Goal: Task Accomplishment & Management: Use online tool/utility

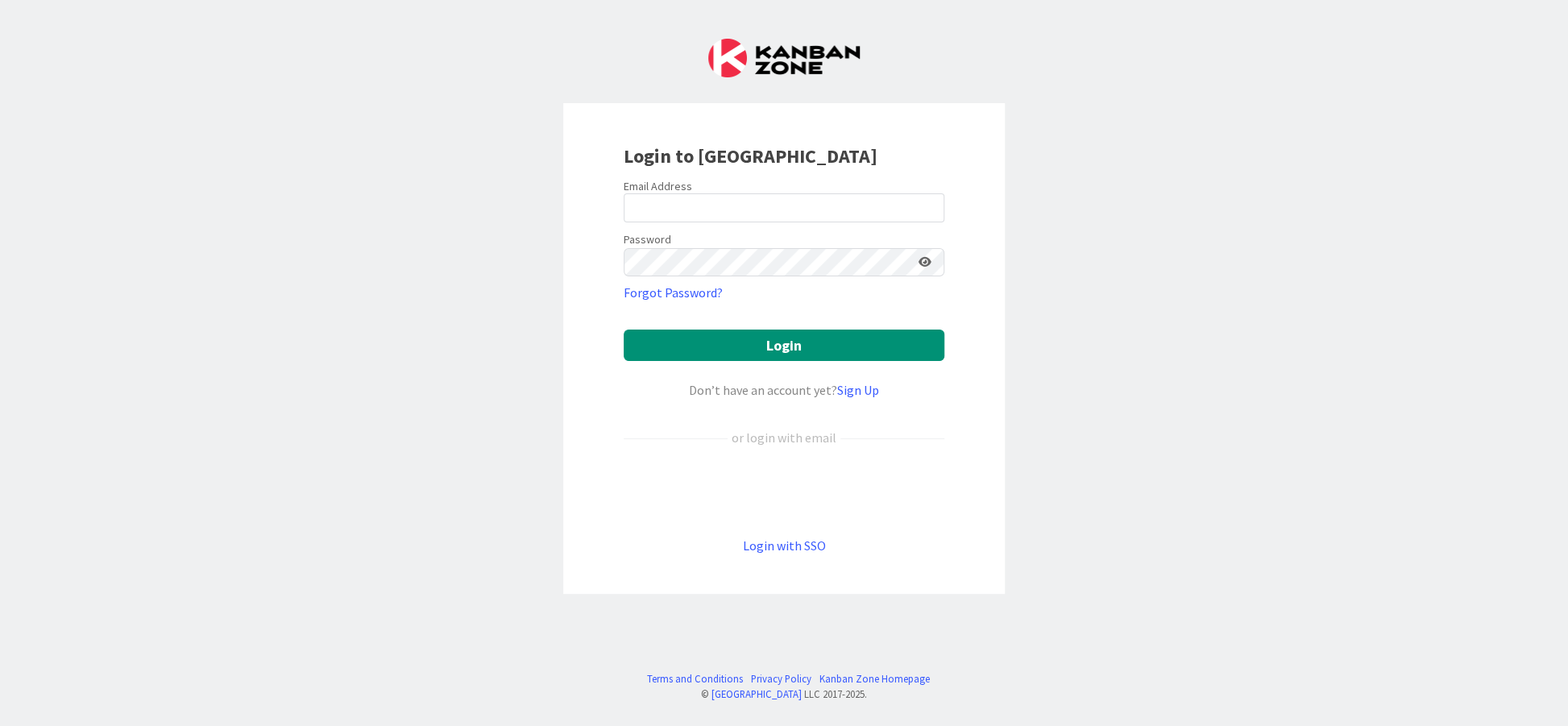
click at [650, 184] on label "Email Address" at bounding box center [658, 186] width 69 height 14
click at [661, 204] on input "email" at bounding box center [784, 208] width 321 height 29
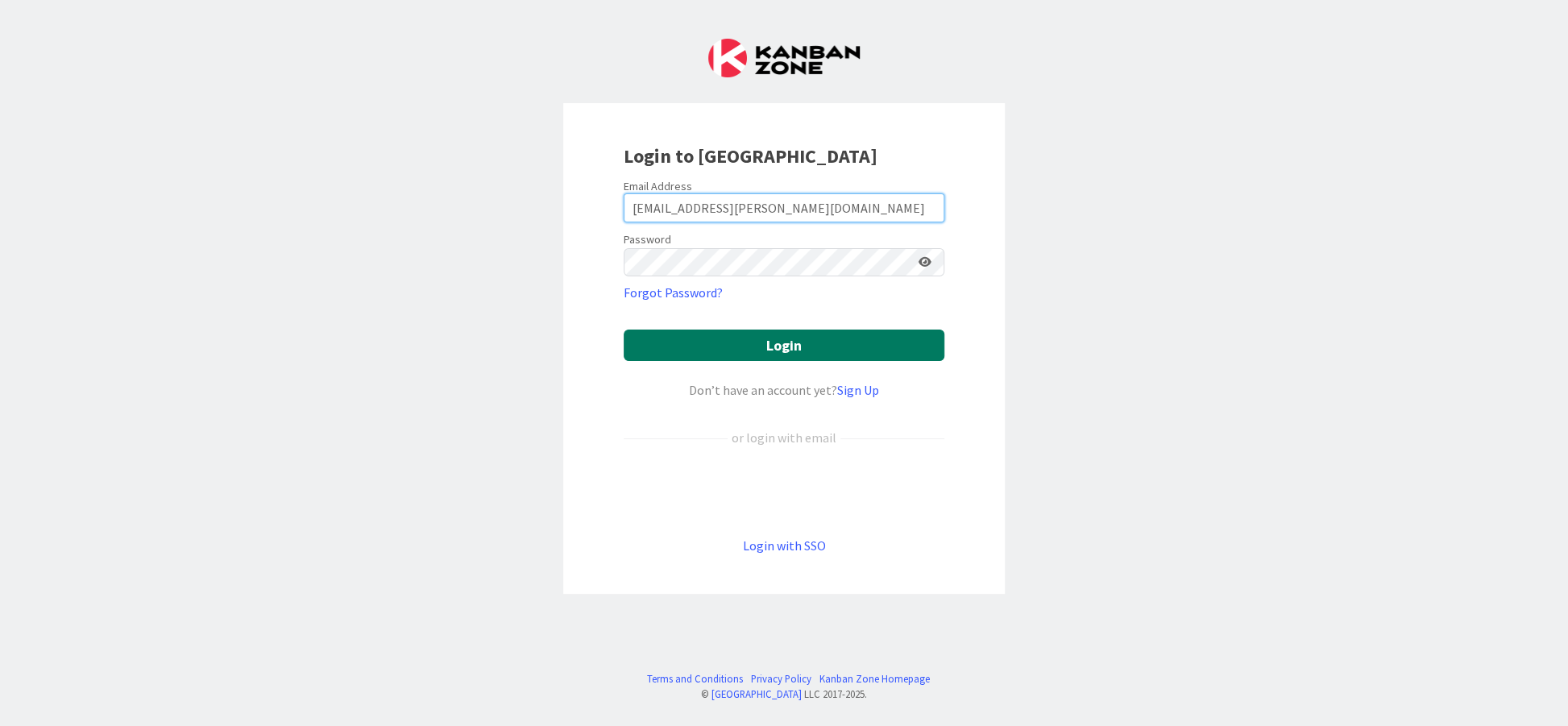
type input "[EMAIL_ADDRESS][PERSON_NAME][DOMAIN_NAME]"
click at [723, 346] on button "Login" at bounding box center [784, 345] width 321 height 32
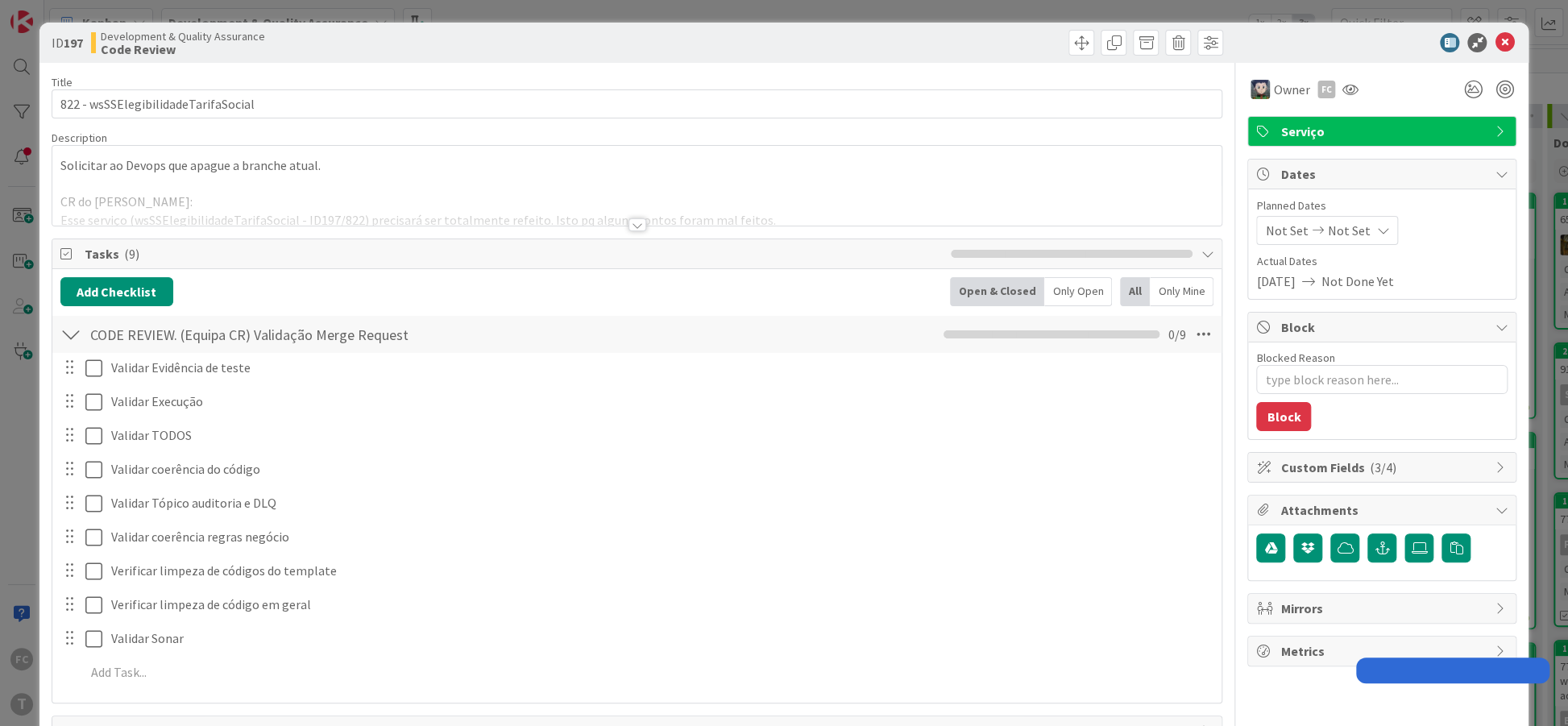
type textarea "x"
click at [1503, 49] on icon at bounding box center [1504, 42] width 19 height 19
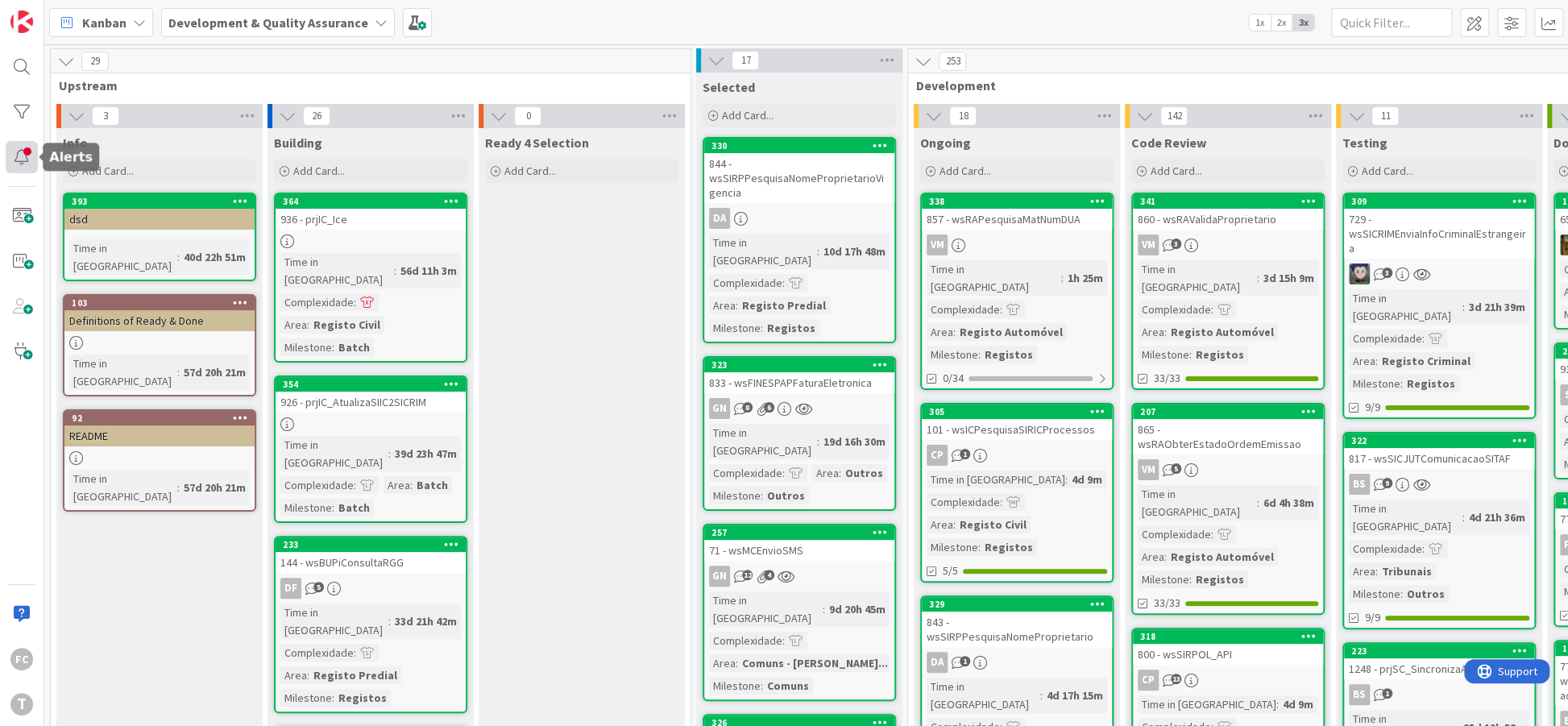
click at [26, 155] on div at bounding box center [22, 157] width 33 height 33
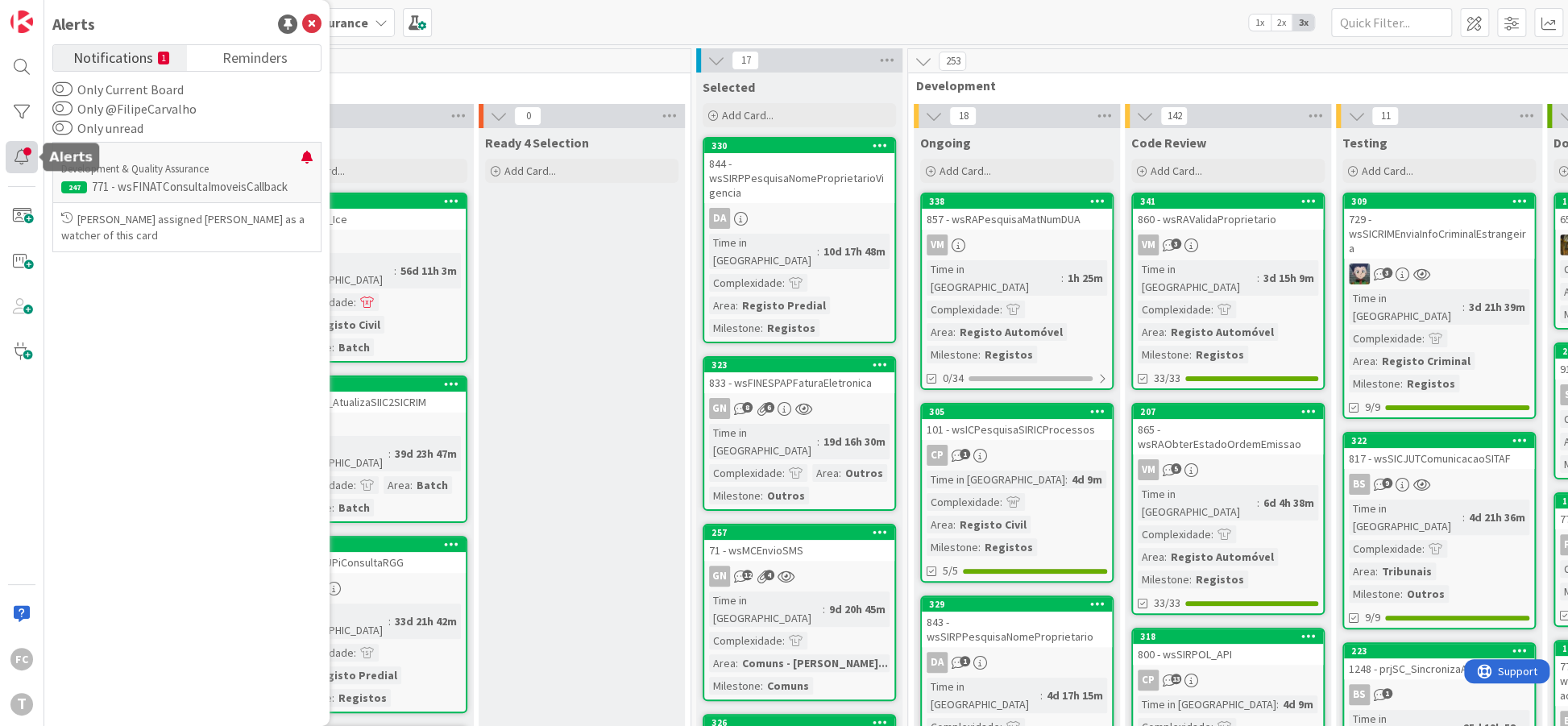
click at [20, 154] on div at bounding box center [22, 157] width 33 height 33
click at [26, 152] on div at bounding box center [22, 157] width 33 height 33
click at [14, 110] on div at bounding box center [22, 112] width 33 height 33
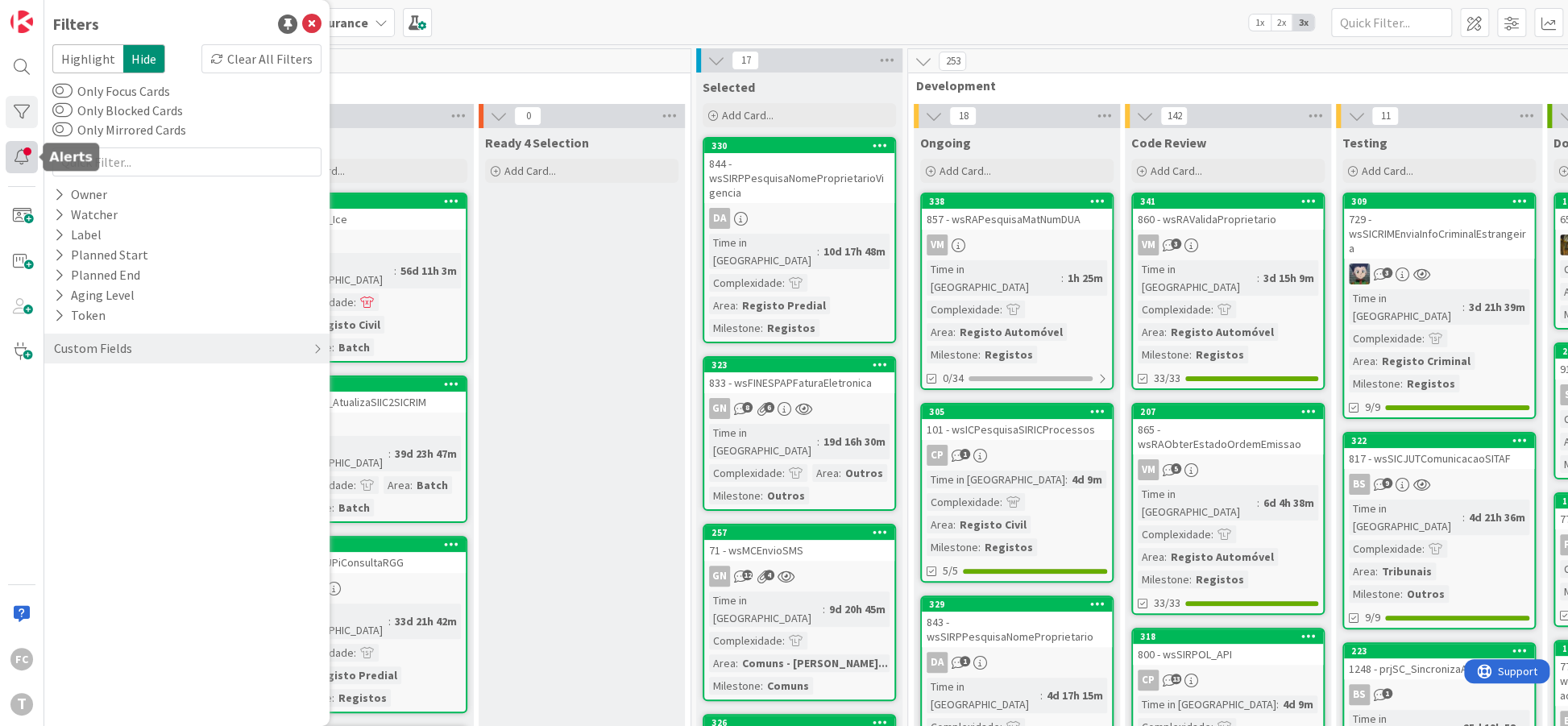
click at [19, 156] on div at bounding box center [22, 157] width 33 height 33
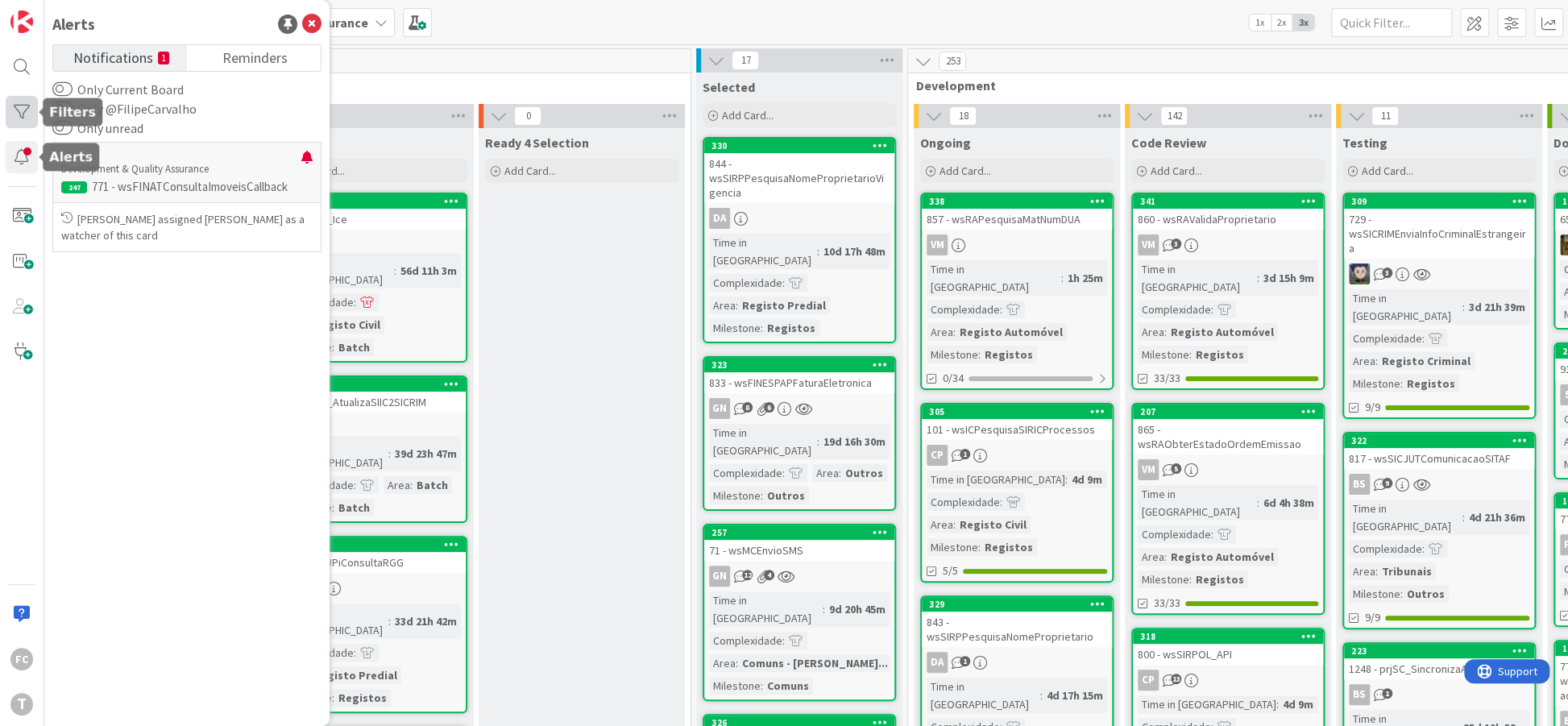
click at [22, 114] on div at bounding box center [22, 112] width 33 height 33
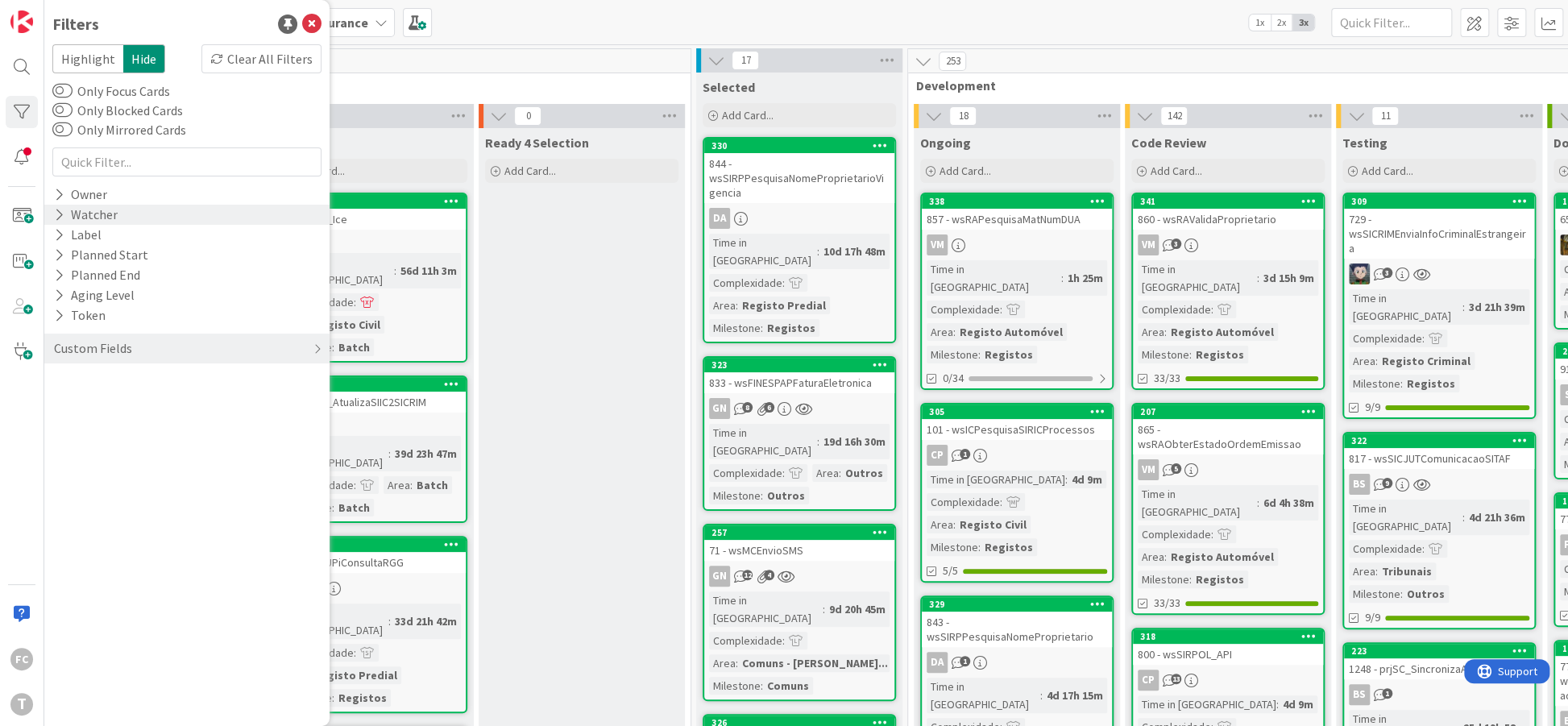
click at [63, 213] on icon at bounding box center [60, 214] width 11 height 14
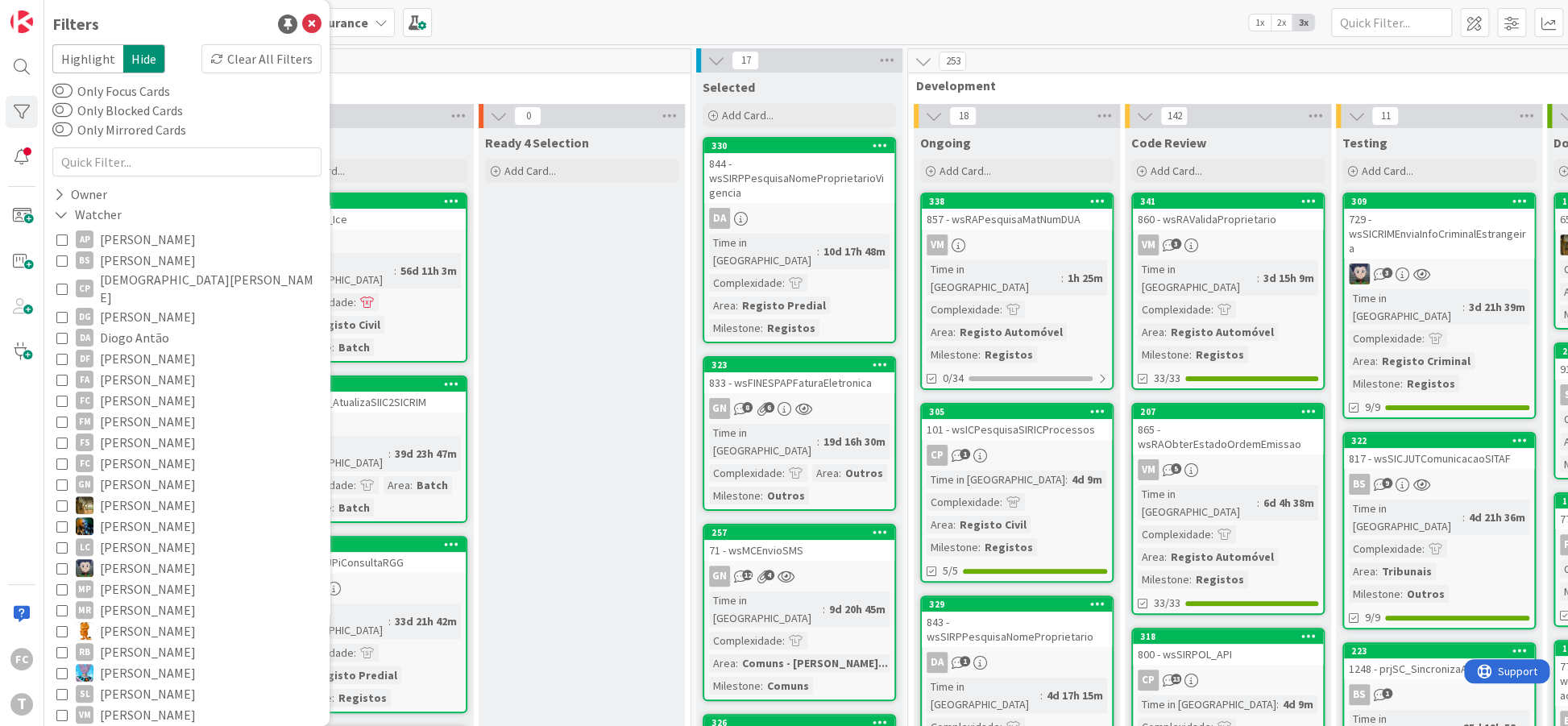
click at [60, 395] on icon at bounding box center [61, 401] width 11 height 11
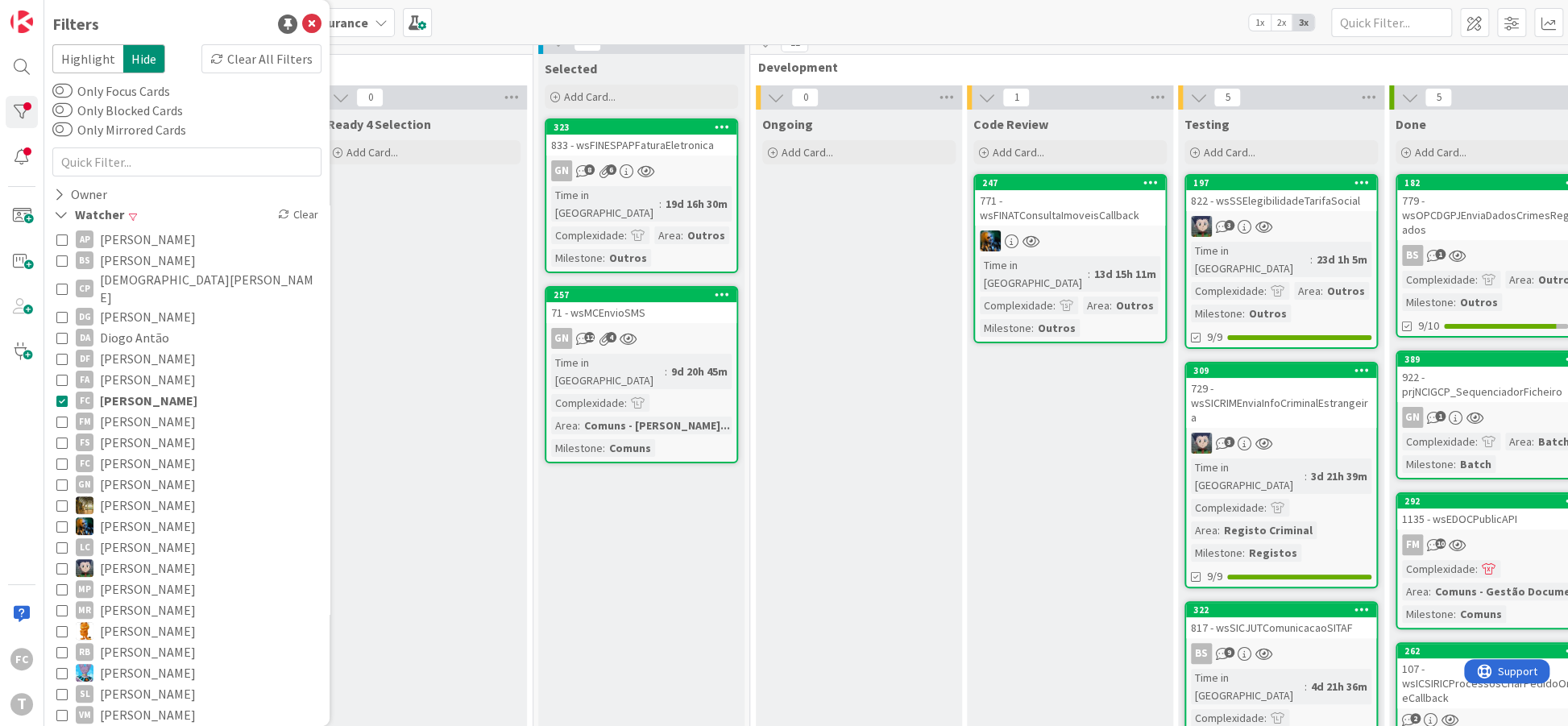
scroll to position [0, 158]
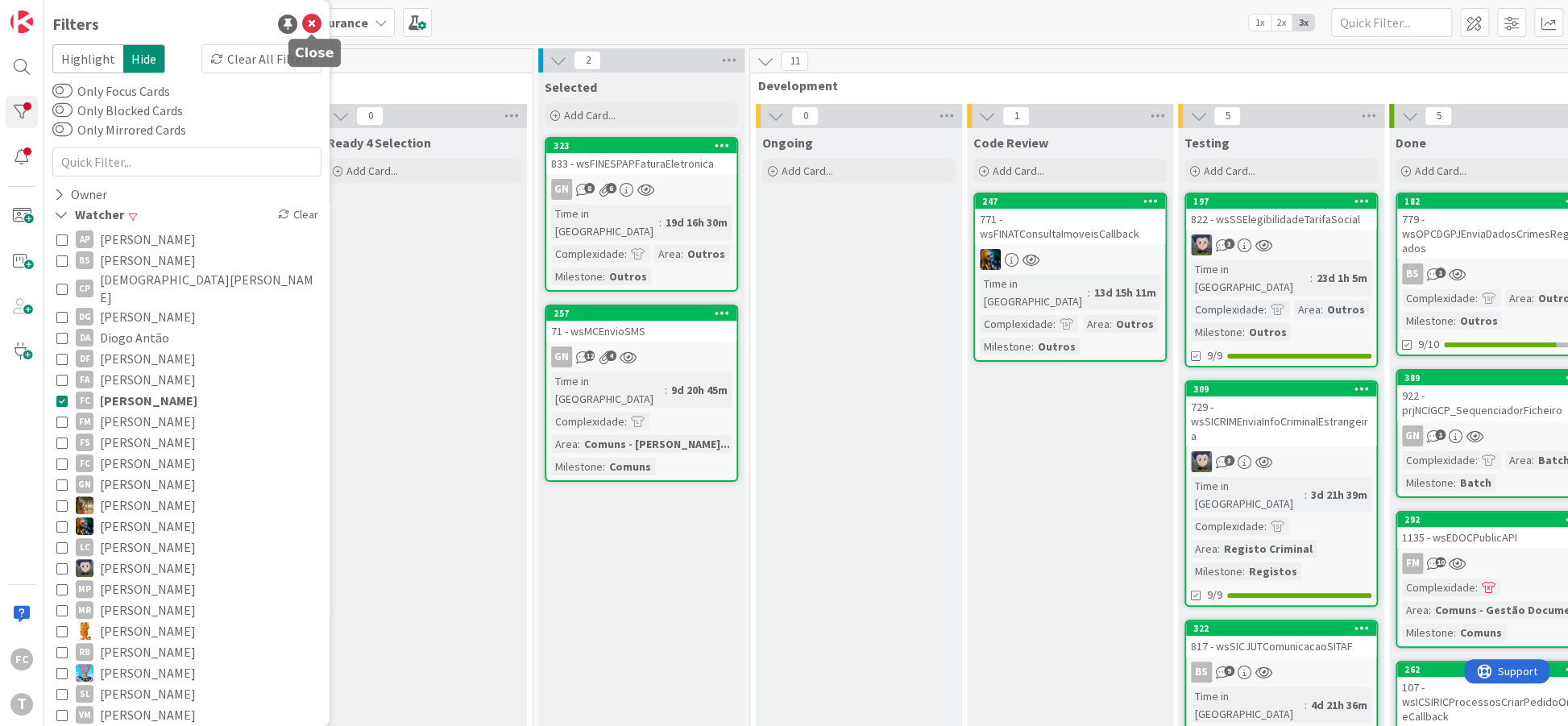
click at [308, 20] on icon at bounding box center [311, 24] width 19 height 19
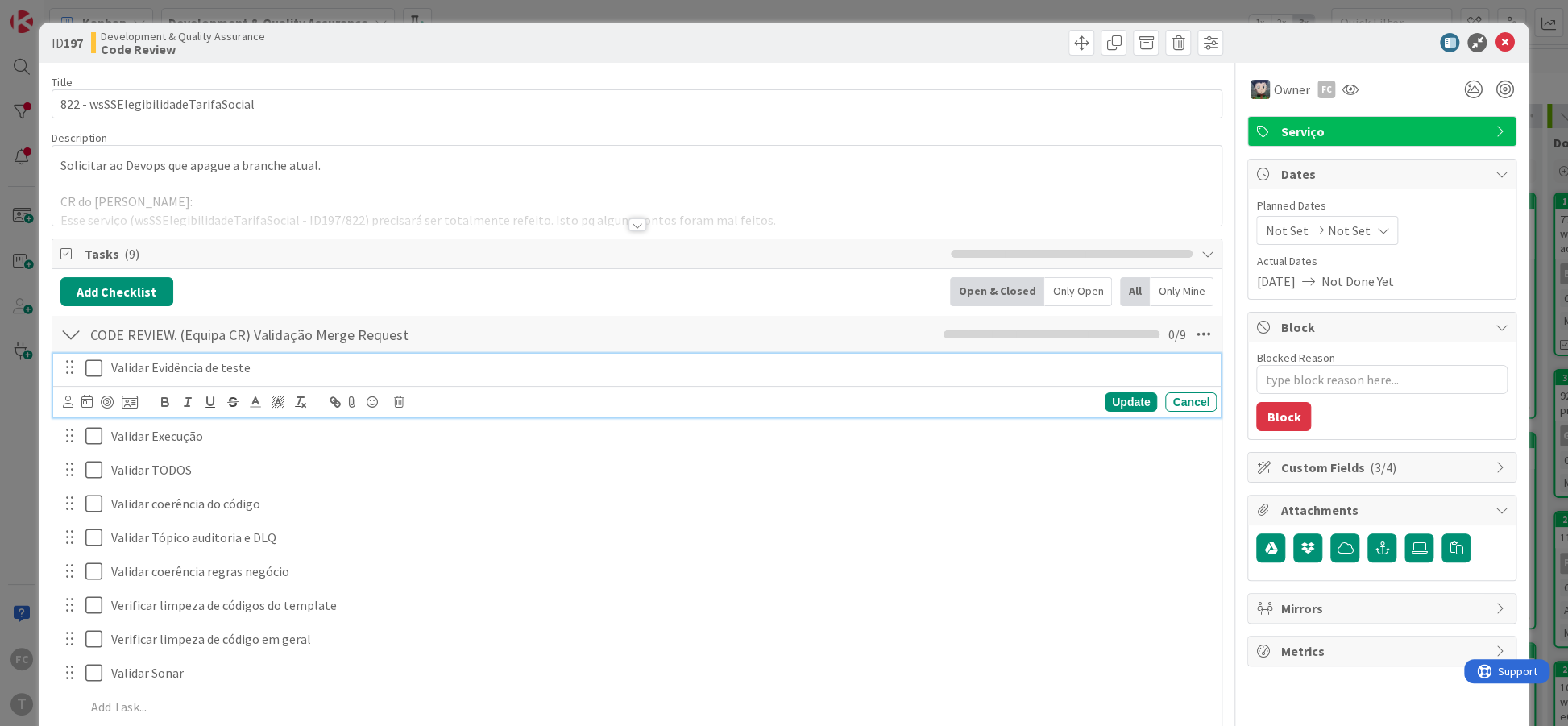
click at [97, 369] on icon at bounding box center [98, 368] width 24 height 19
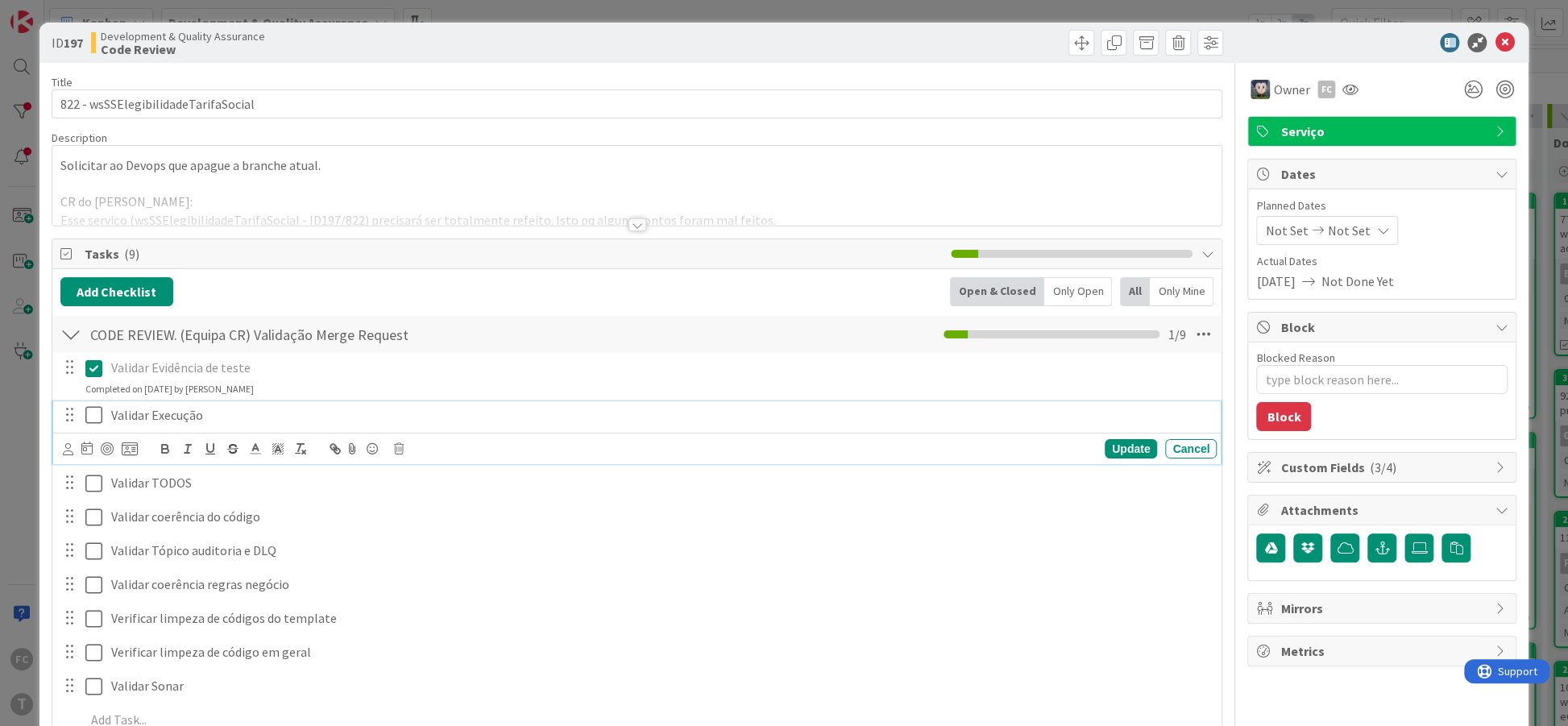
click at [90, 410] on icon at bounding box center [98, 415] width 24 height 19
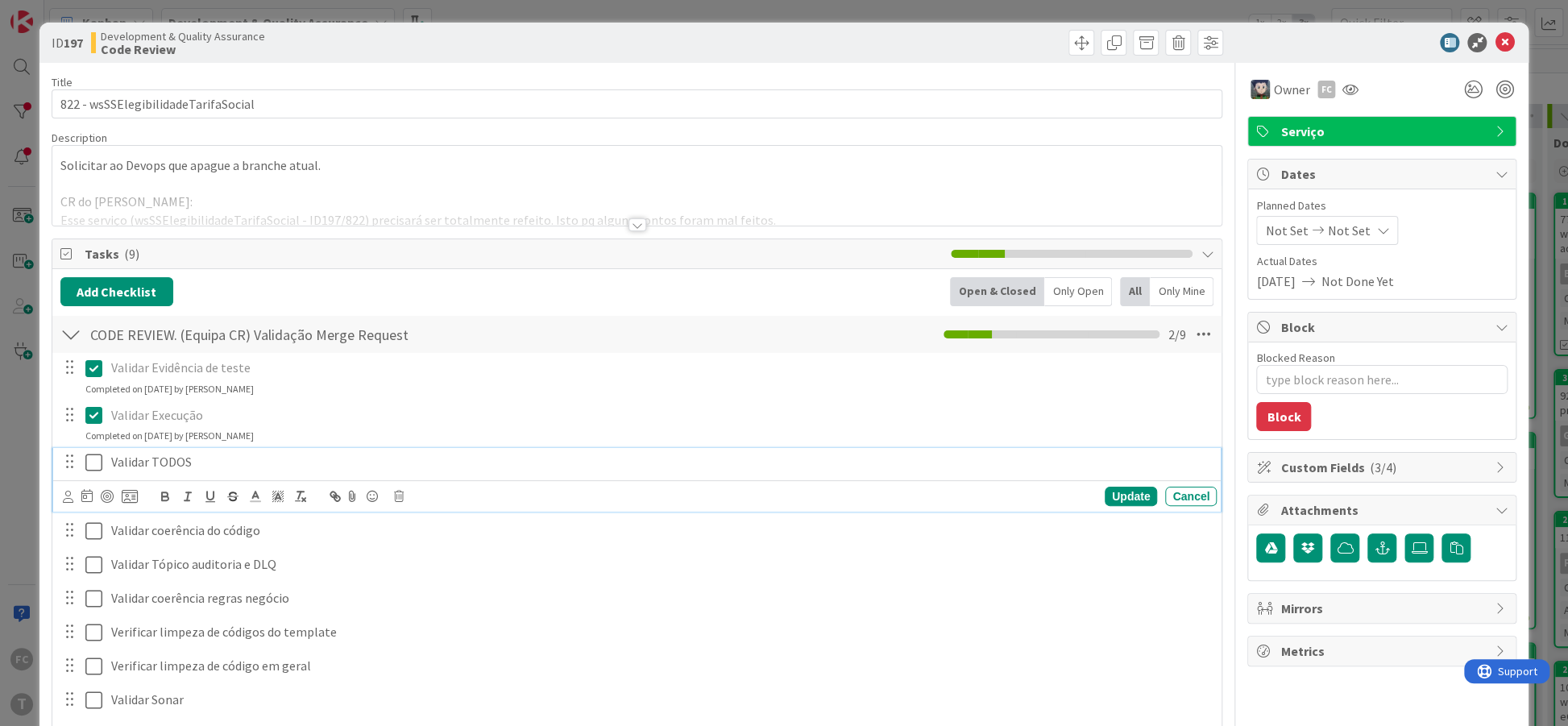
click at [89, 460] on icon at bounding box center [98, 462] width 24 height 19
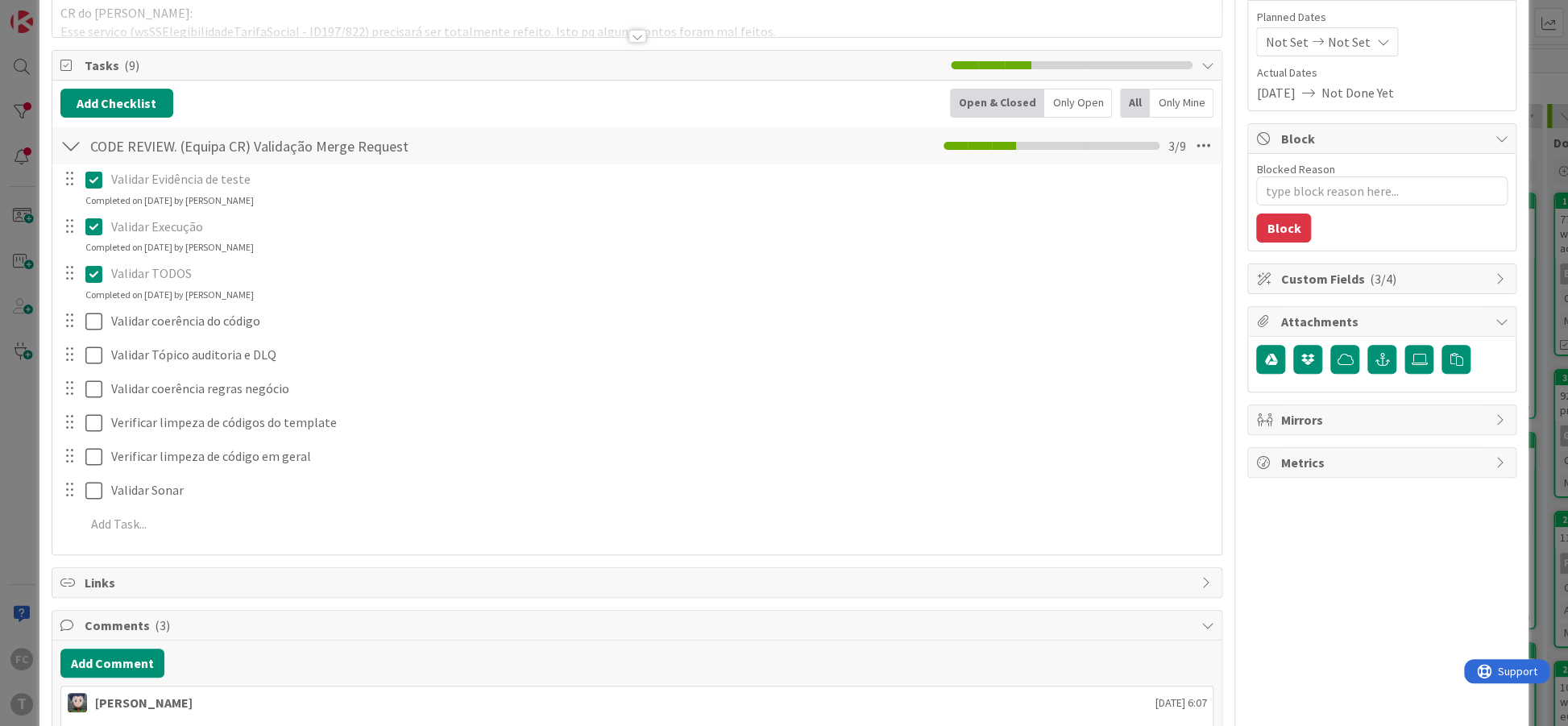
scroll to position [196, 0]
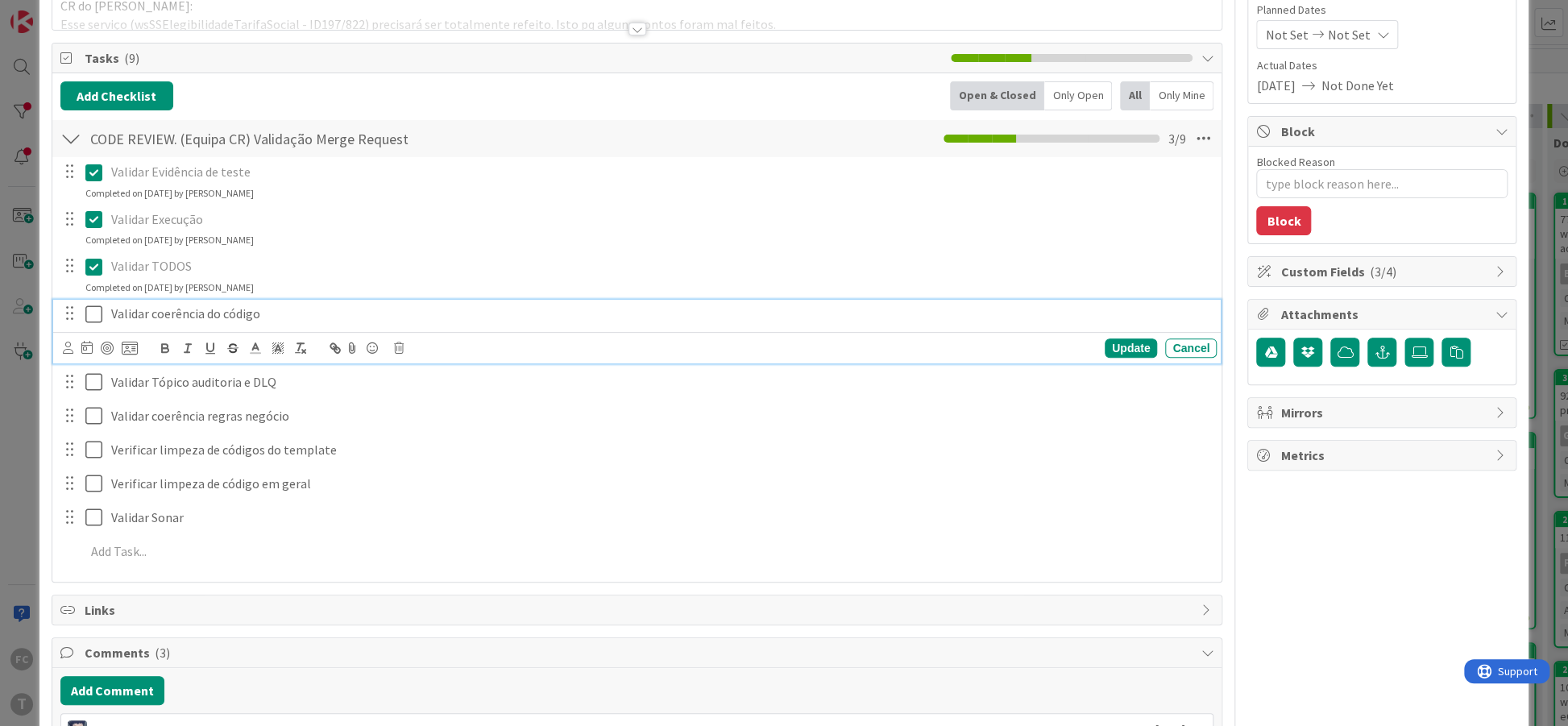
click at [93, 311] on icon at bounding box center [98, 314] width 24 height 19
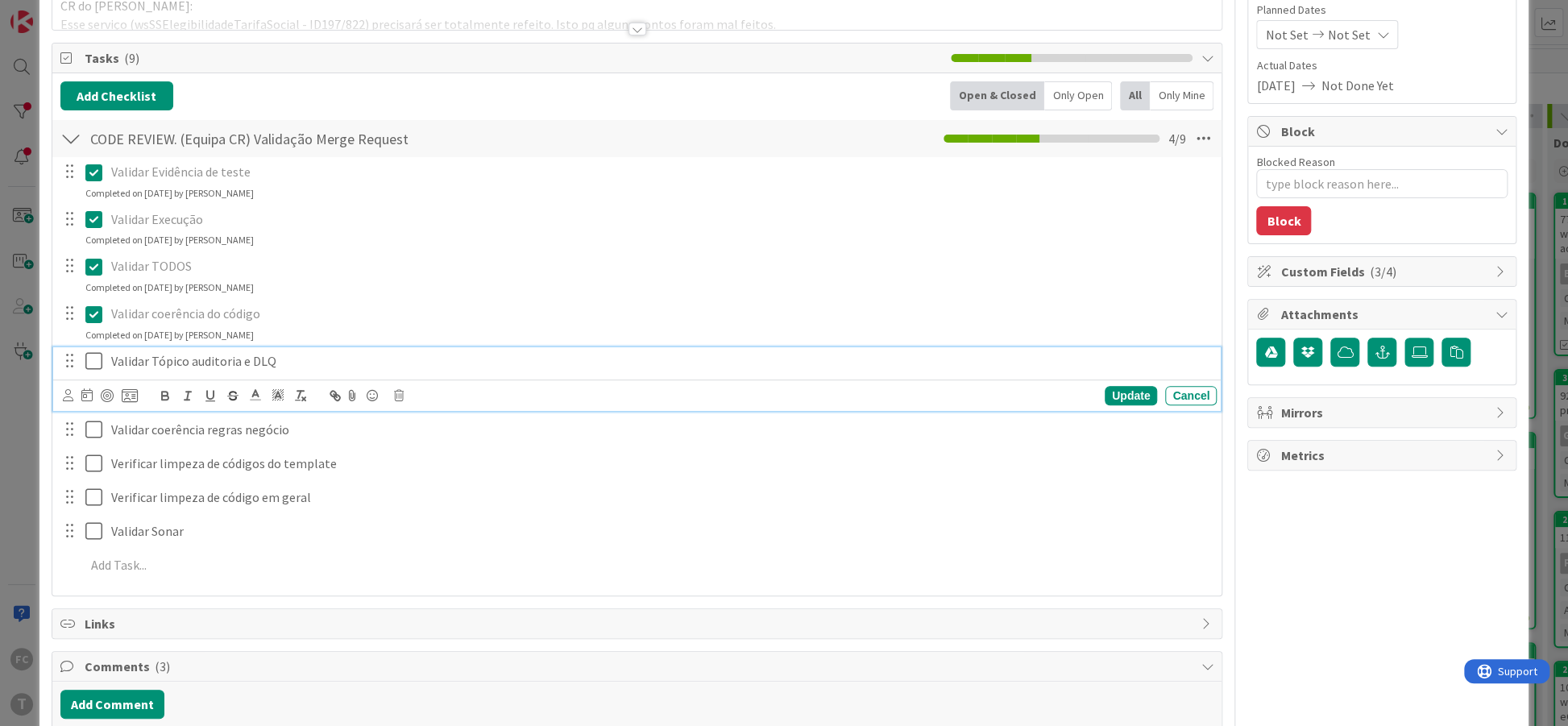
click at [93, 354] on icon at bounding box center [98, 361] width 24 height 19
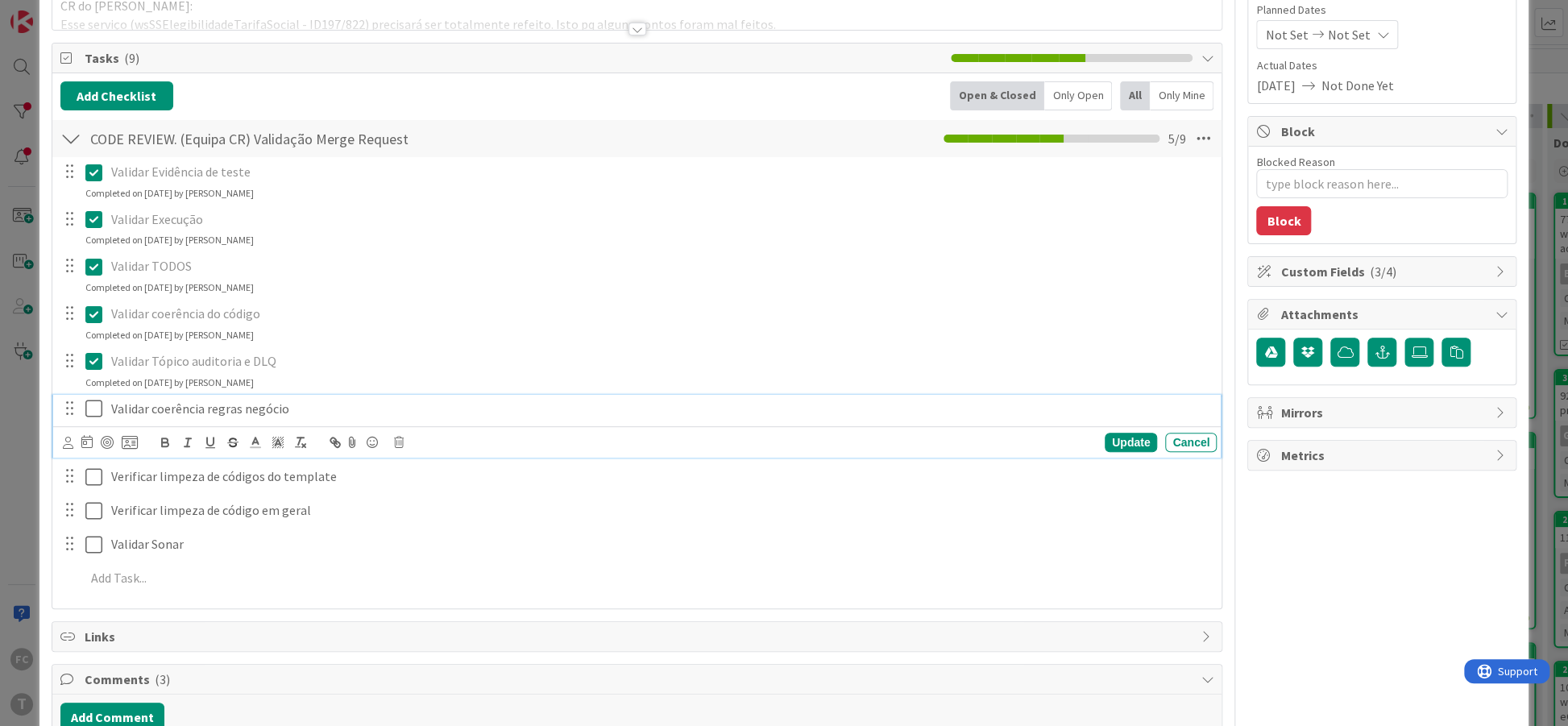
click at [93, 416] on icon at bounding box center [98, 408] width 24 height 19
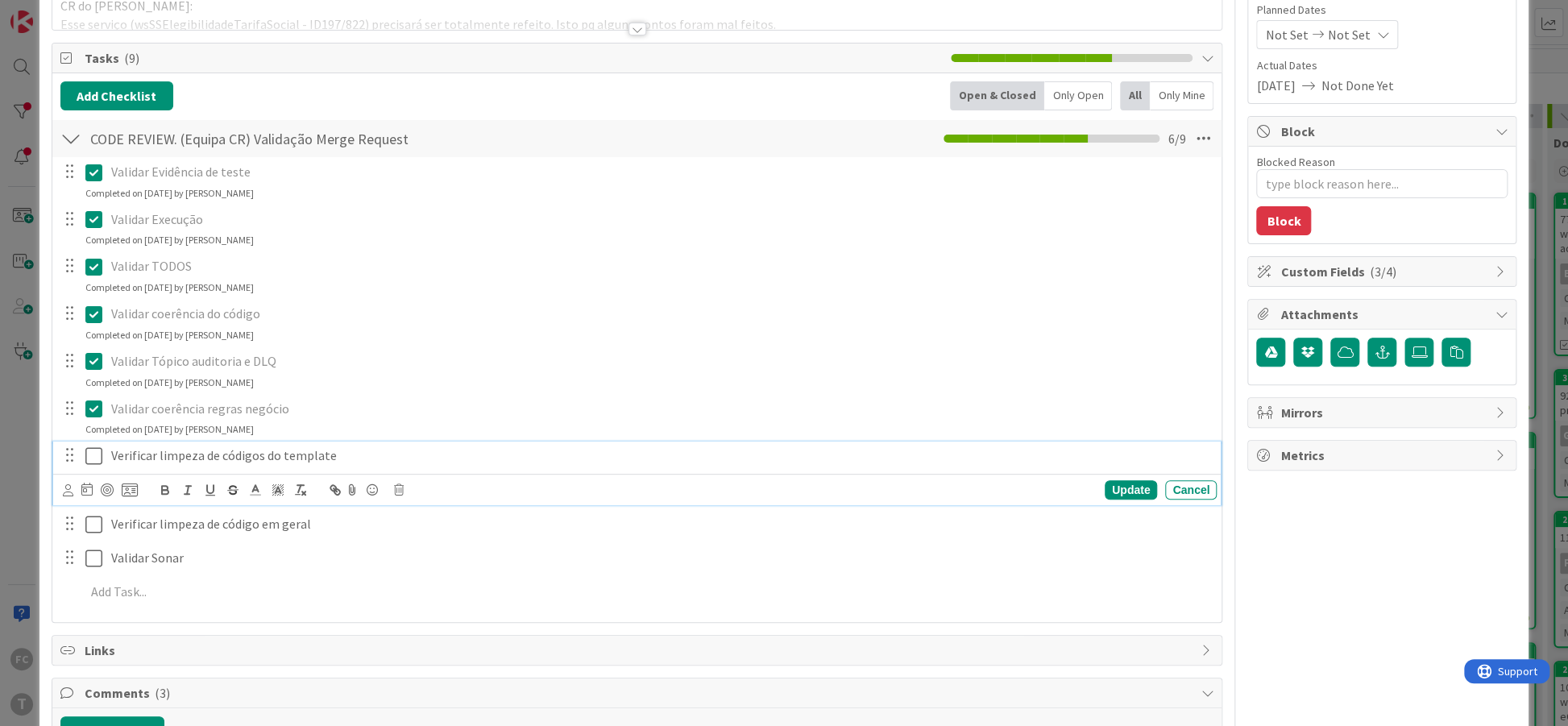
click at [96, 454] on icon at bounding box center [98, 456] width 24 height 19
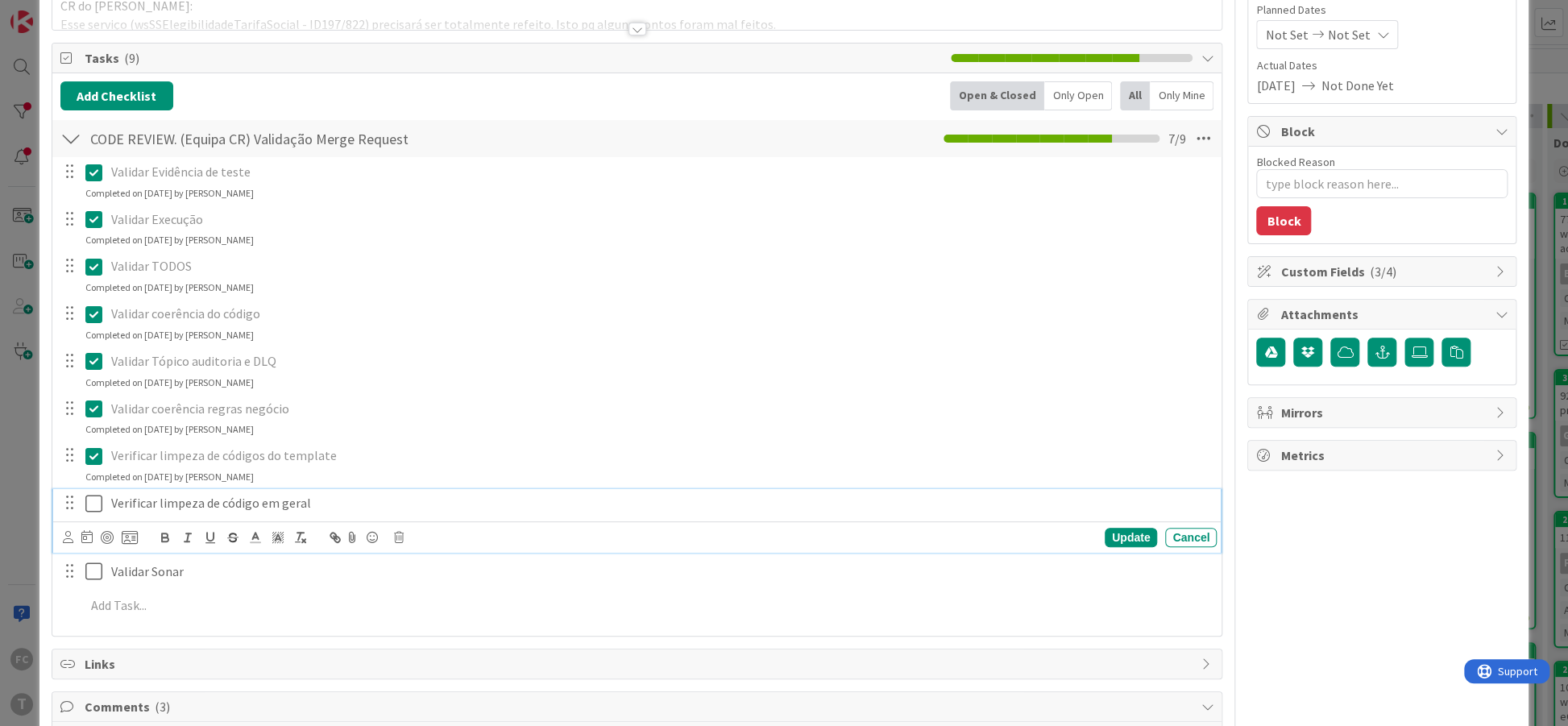
click at [100, 509] on icon at bounding box center [98, 504] width 24 height 19
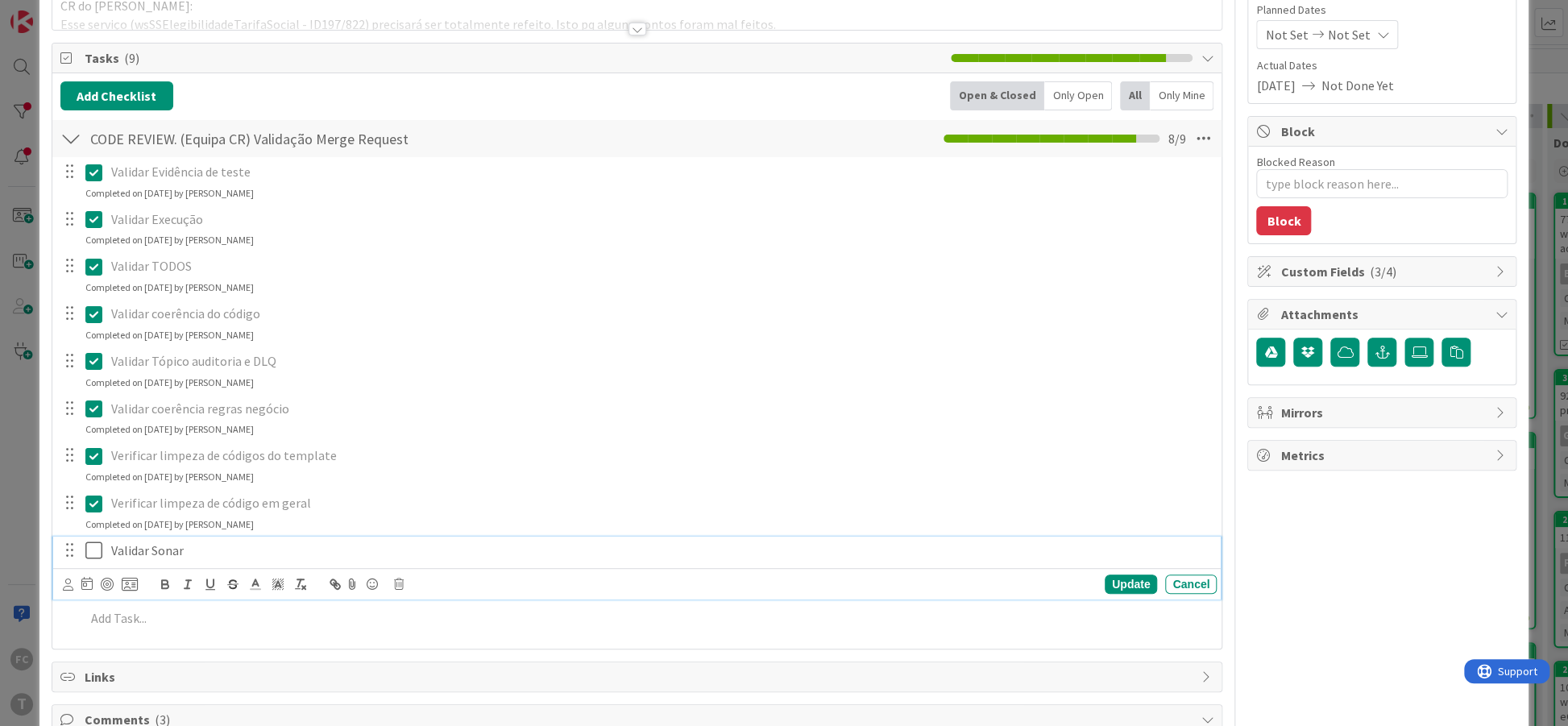
click at [100, 558] on icon at bounding box center [98, 550] width 24 height 19
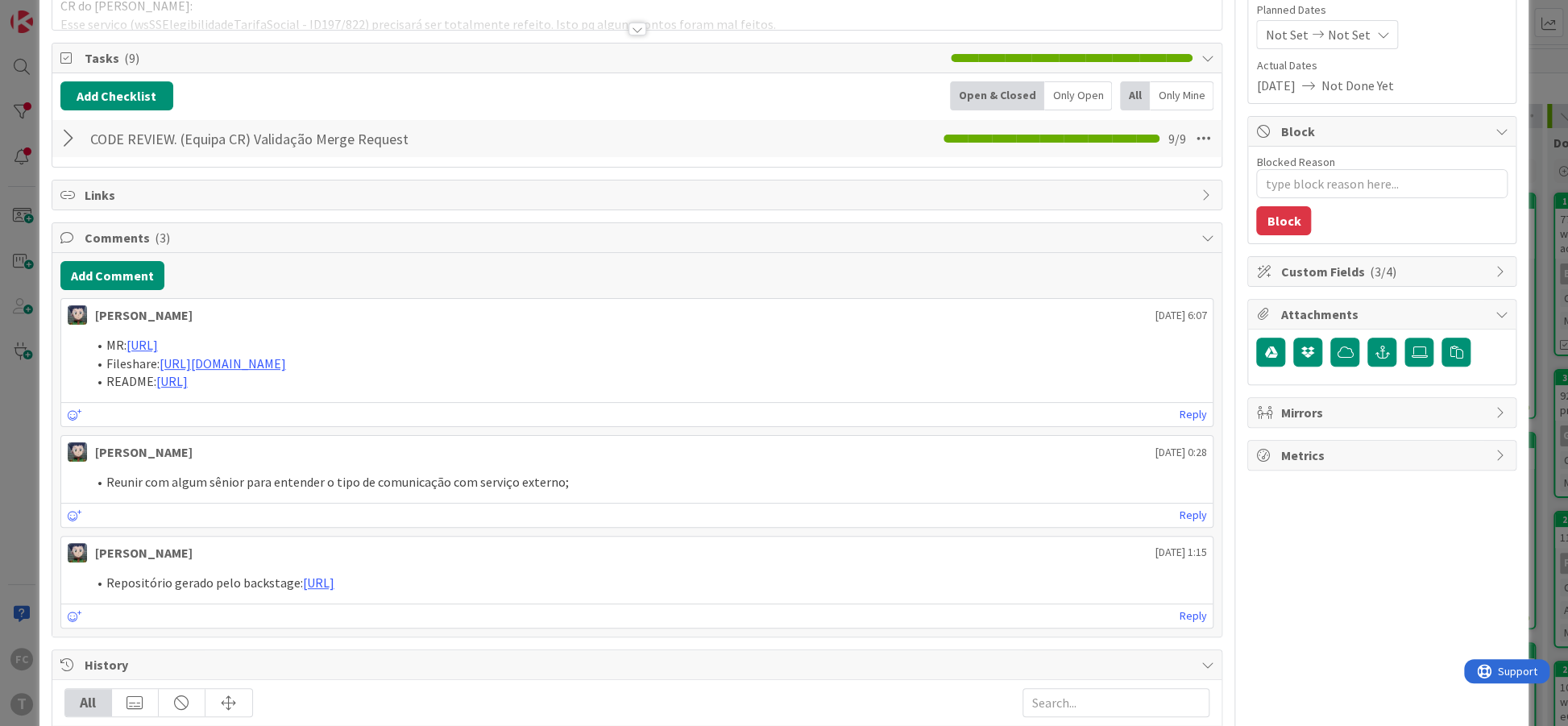
type textarea "x"
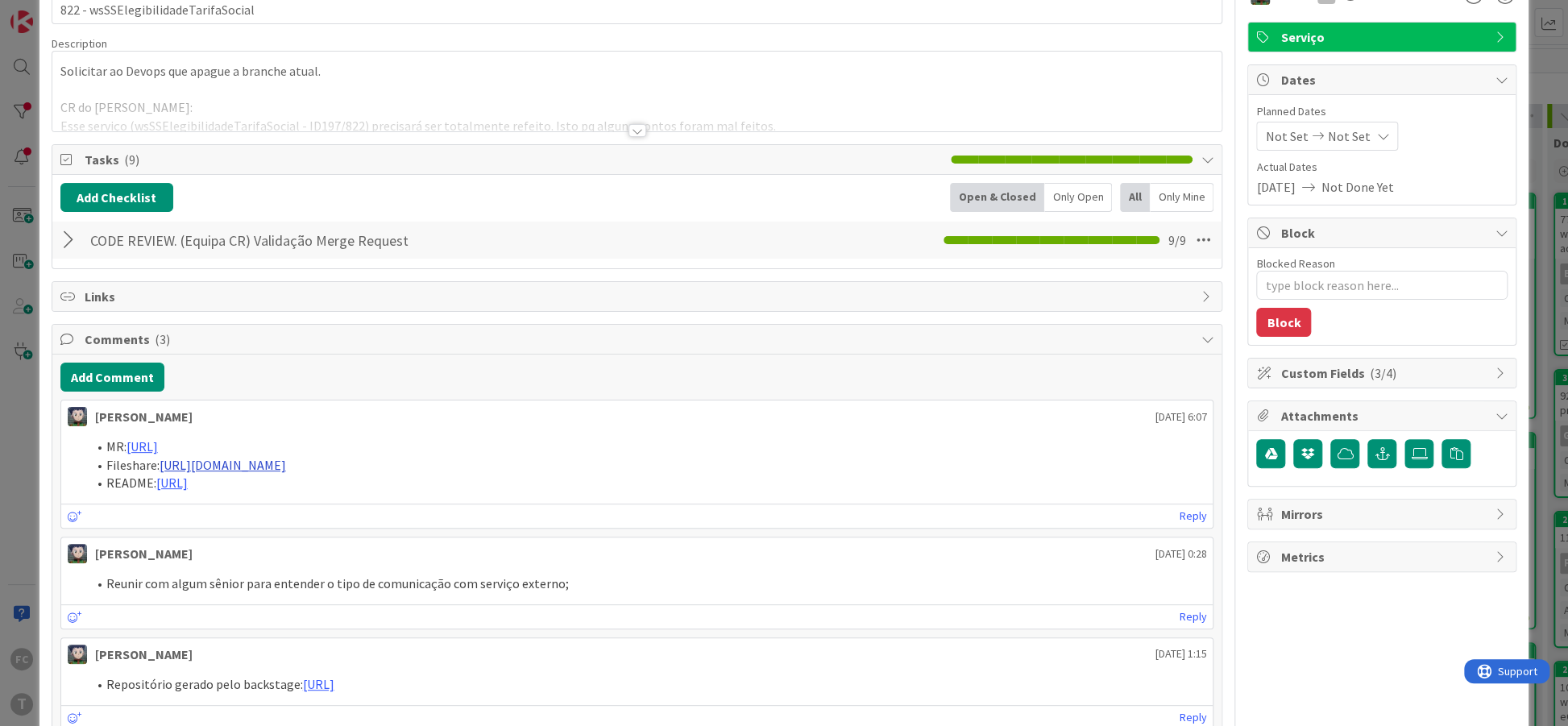
scroll to position [0, 0]
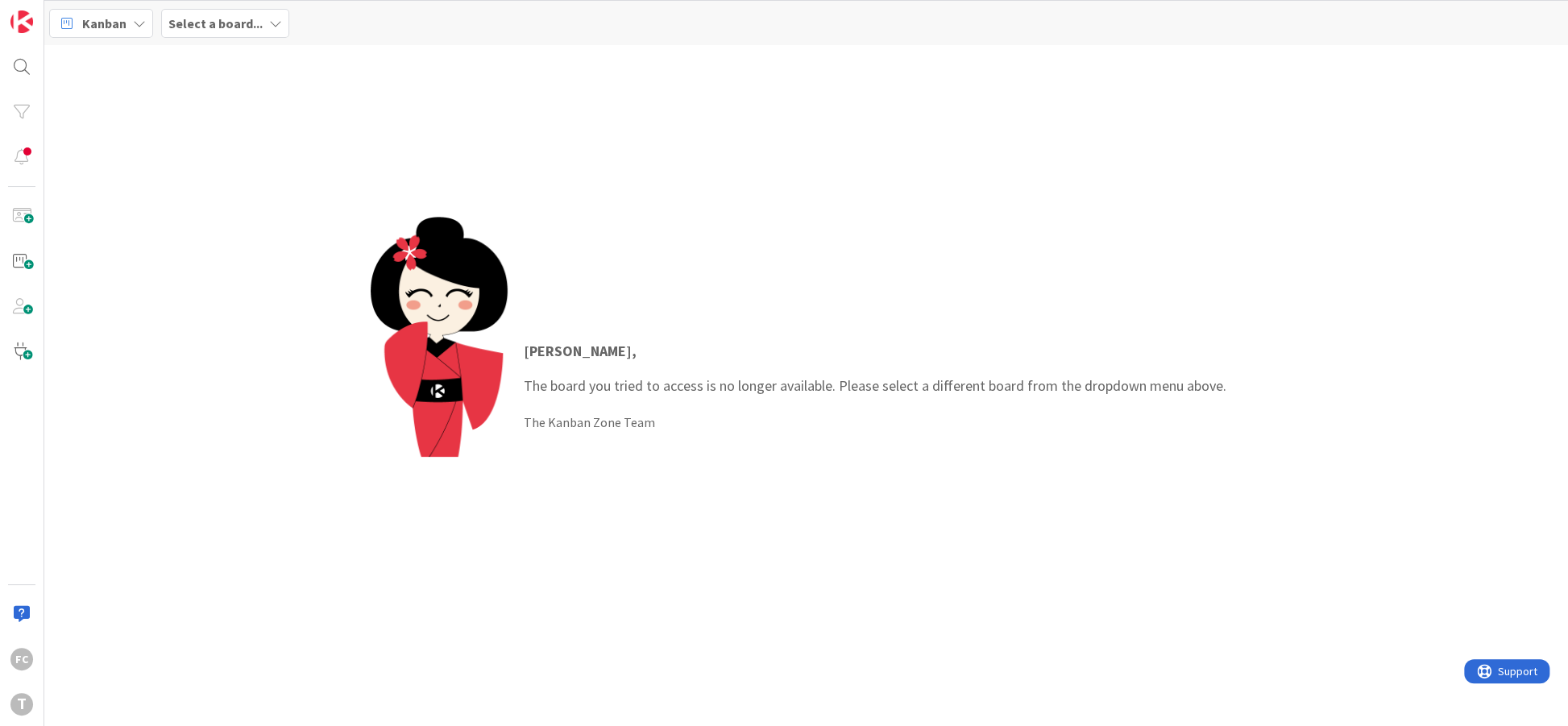
click at [205, 8] on div "Kanban Select a board..." at bounding box center [806, 23] width 1524 height 44
click at [212, 18] on b "Select a board..." at bounding box center [215, 24] width 94 height 16
click at [279, 165] on h4 "Development & Quality Assurance" at bounding box center [277, 161] width 194 height 16
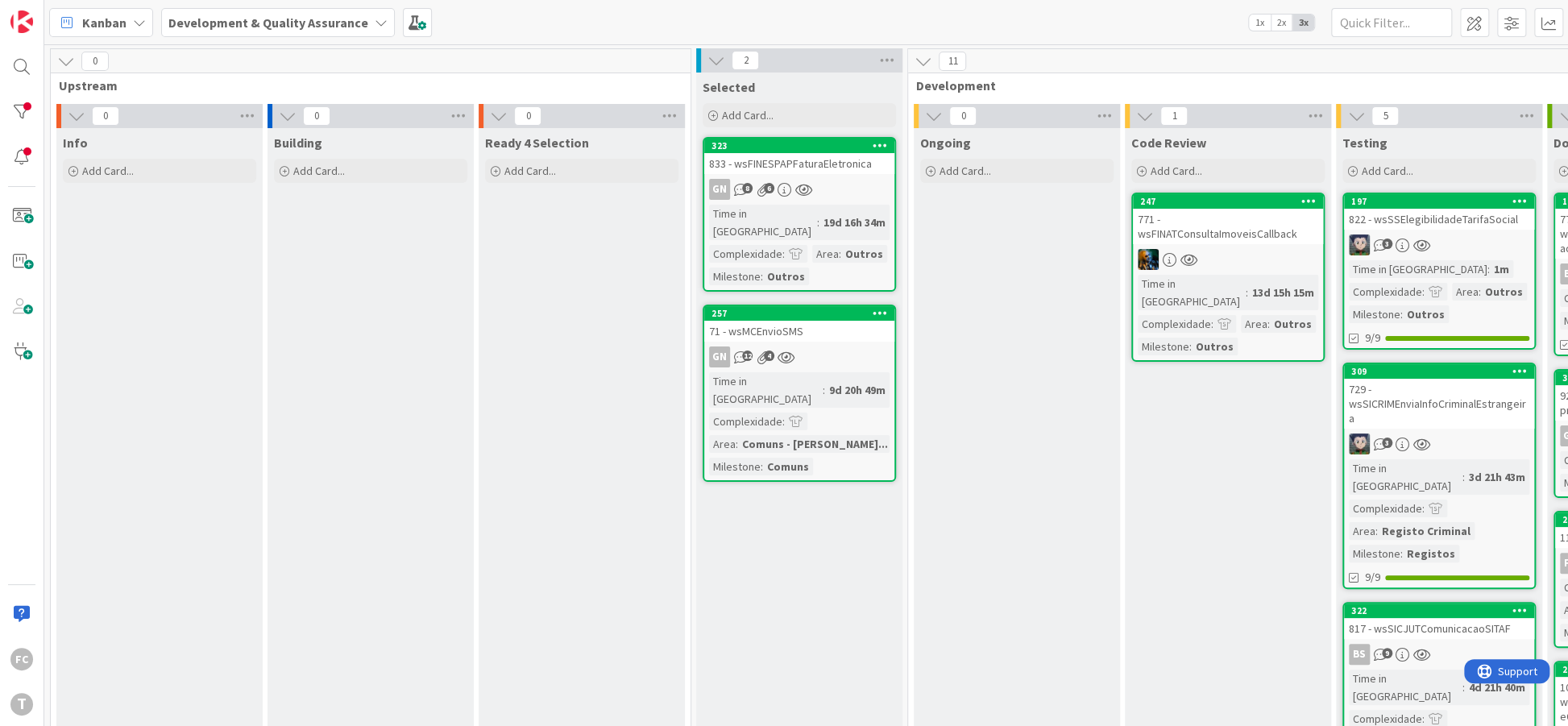
click at [473, 19] on div "Kanban Development & Quality Assurance 1x 2x 3x" at bounding box center [806, 22] width 1524 height 44
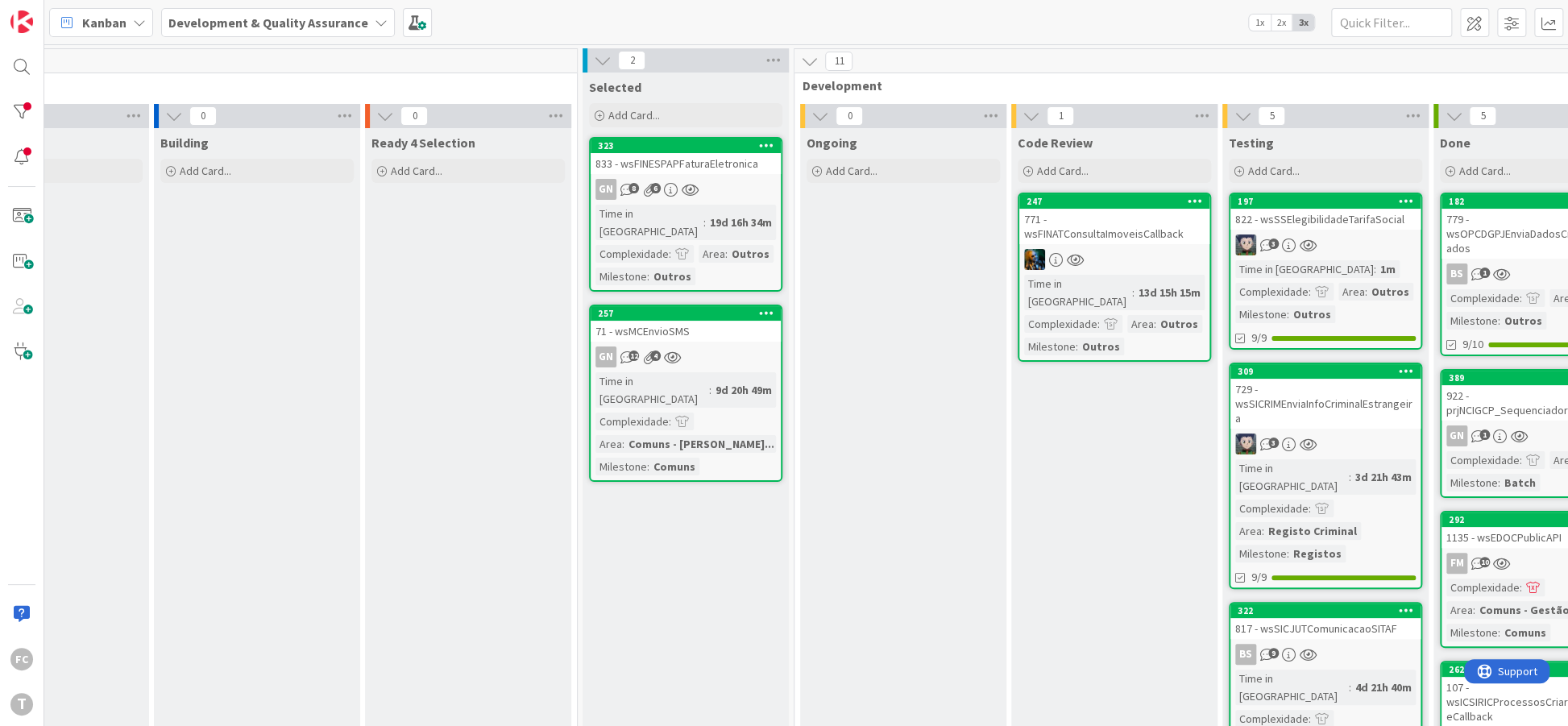
scroll to position [0, 116]
click at [826, 13] on div "Kanban Development & Quality Assurance 1x 2x 3x" at bounding box center [806, 22] width 1524 height 44
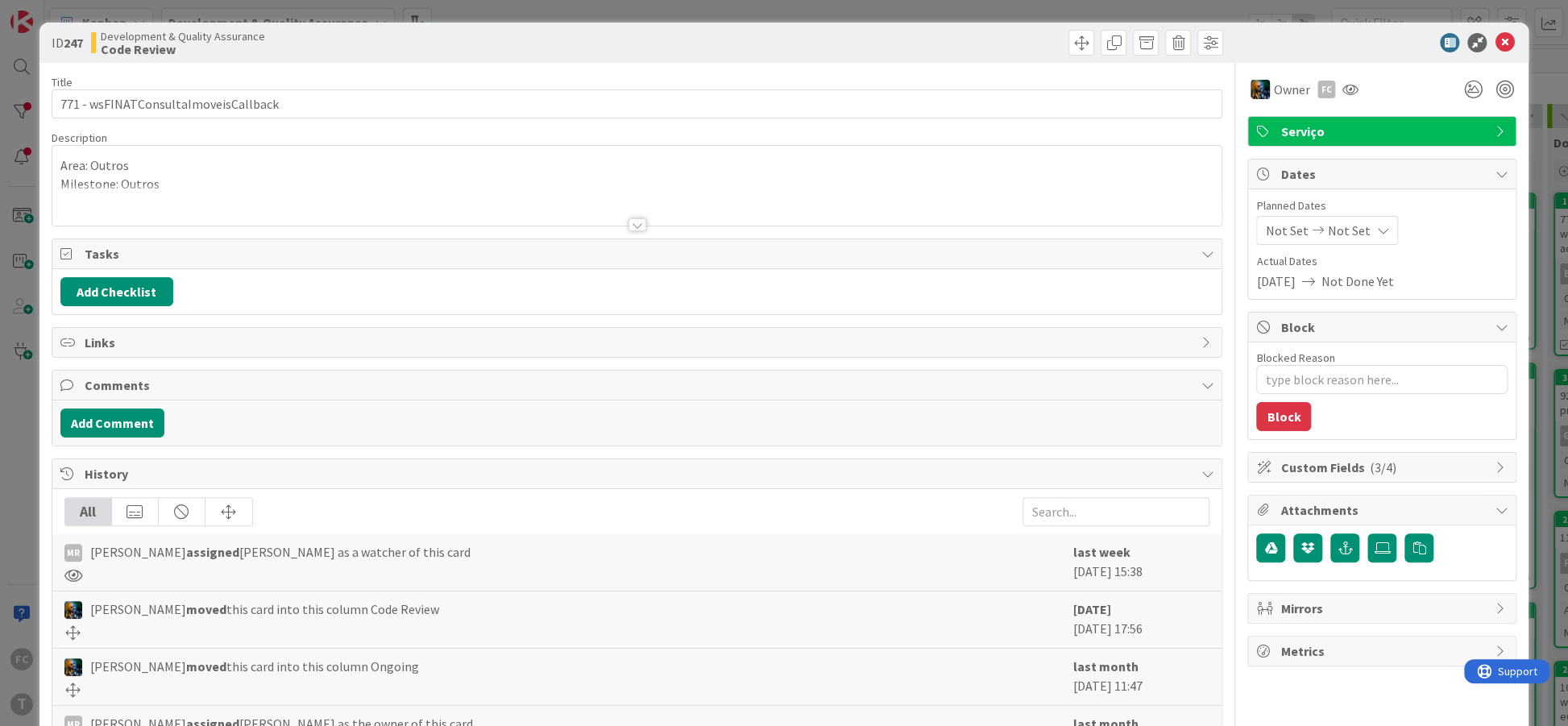
type textarea "x"
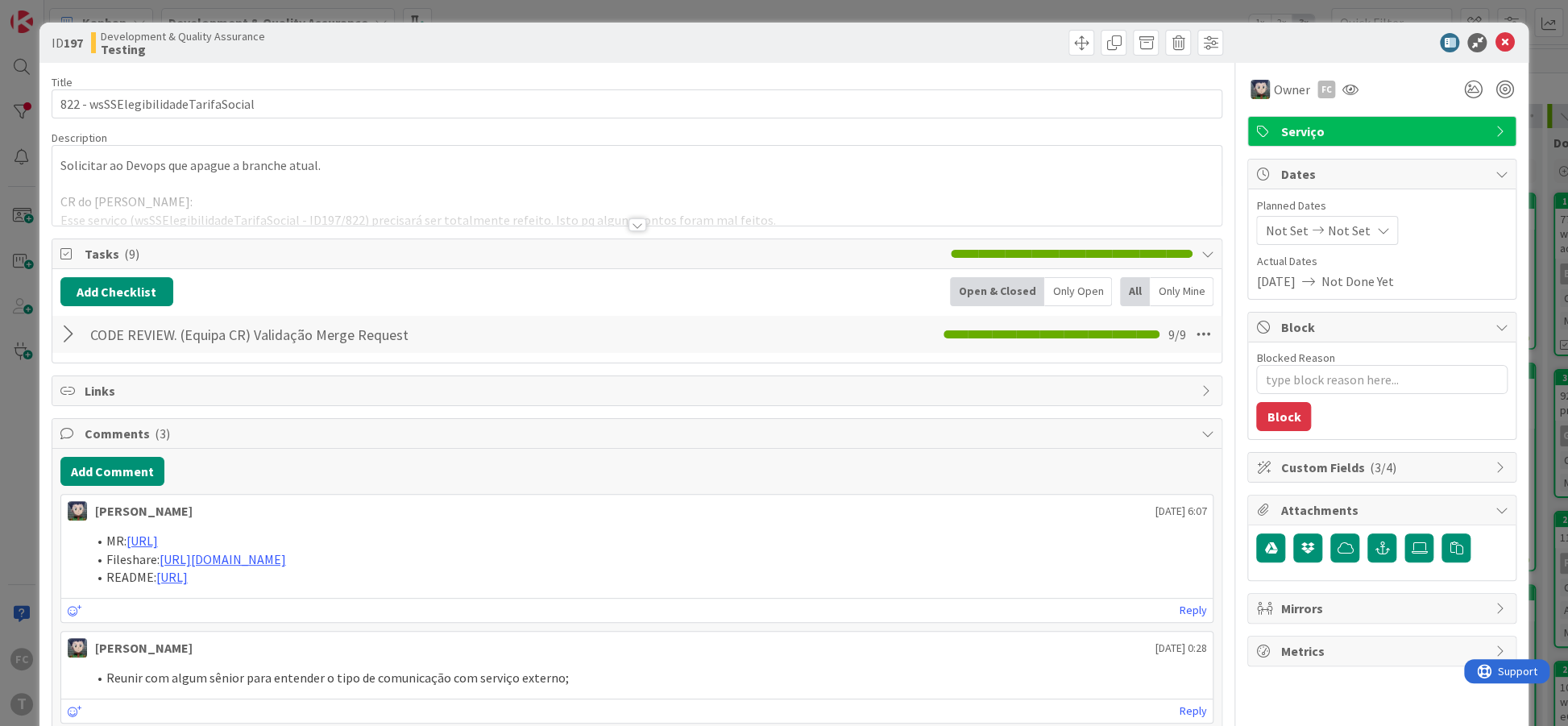
type textarea "x"
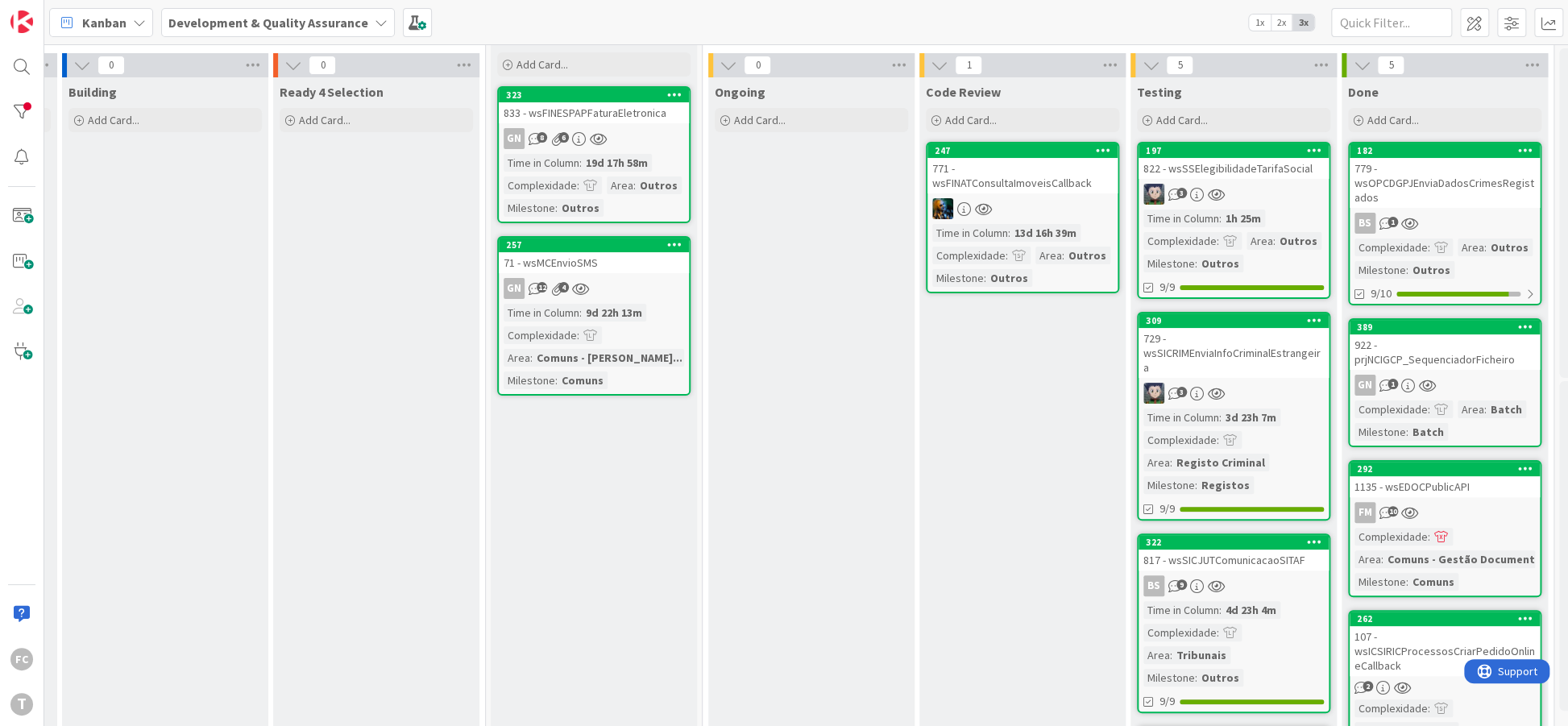
scroll to position [0, 205]
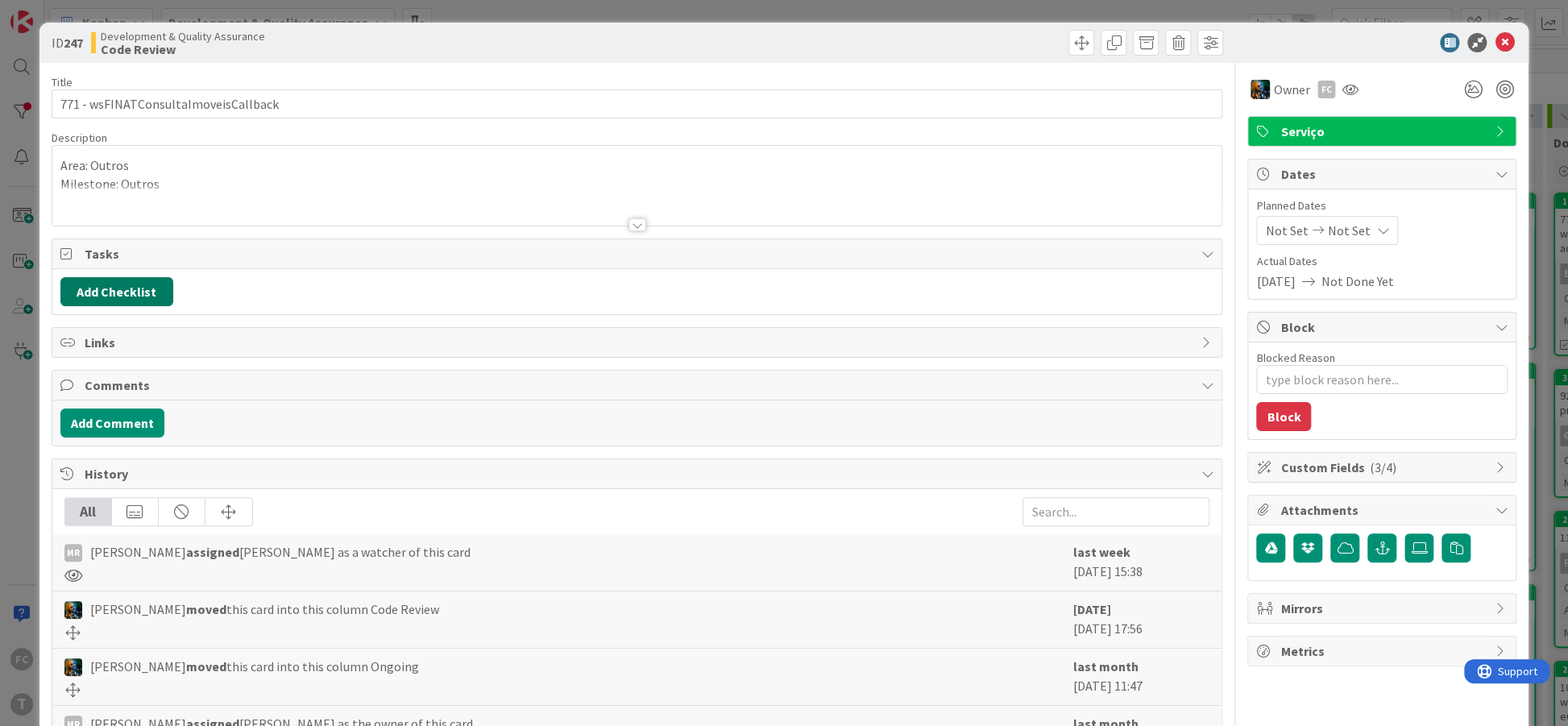
click at [126, 282] on button "Add Checklist" at bounding box center [117, 292] width 113 height 29
click at [112, 432] on link "Load template" at bounding box center [109, 437] width 82 height 16
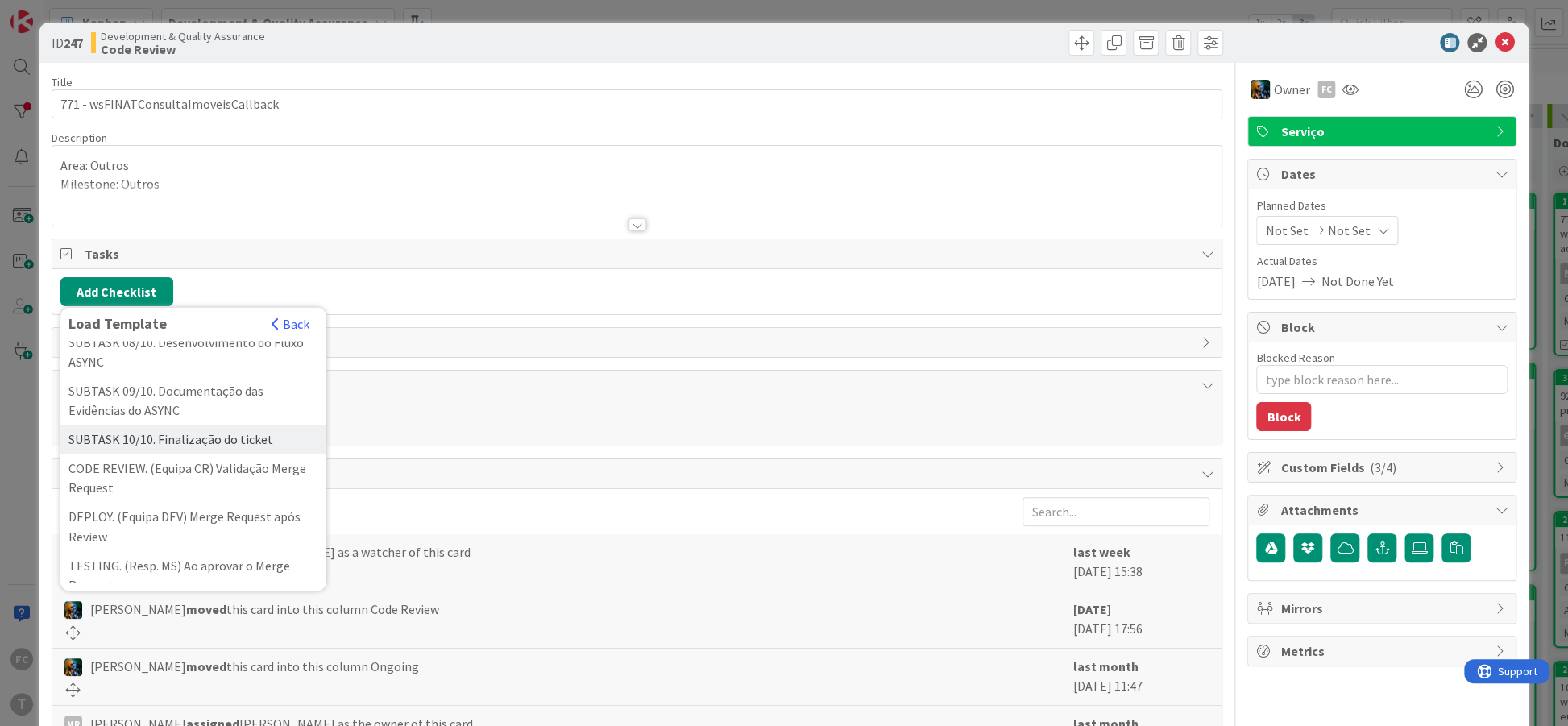
scroll to position [533, 0]
click at [183, 431] on div "CODE REVIEW. (Equipa CR) Validação Merge Request" at bounding box center [193, 433] width 266 height 49
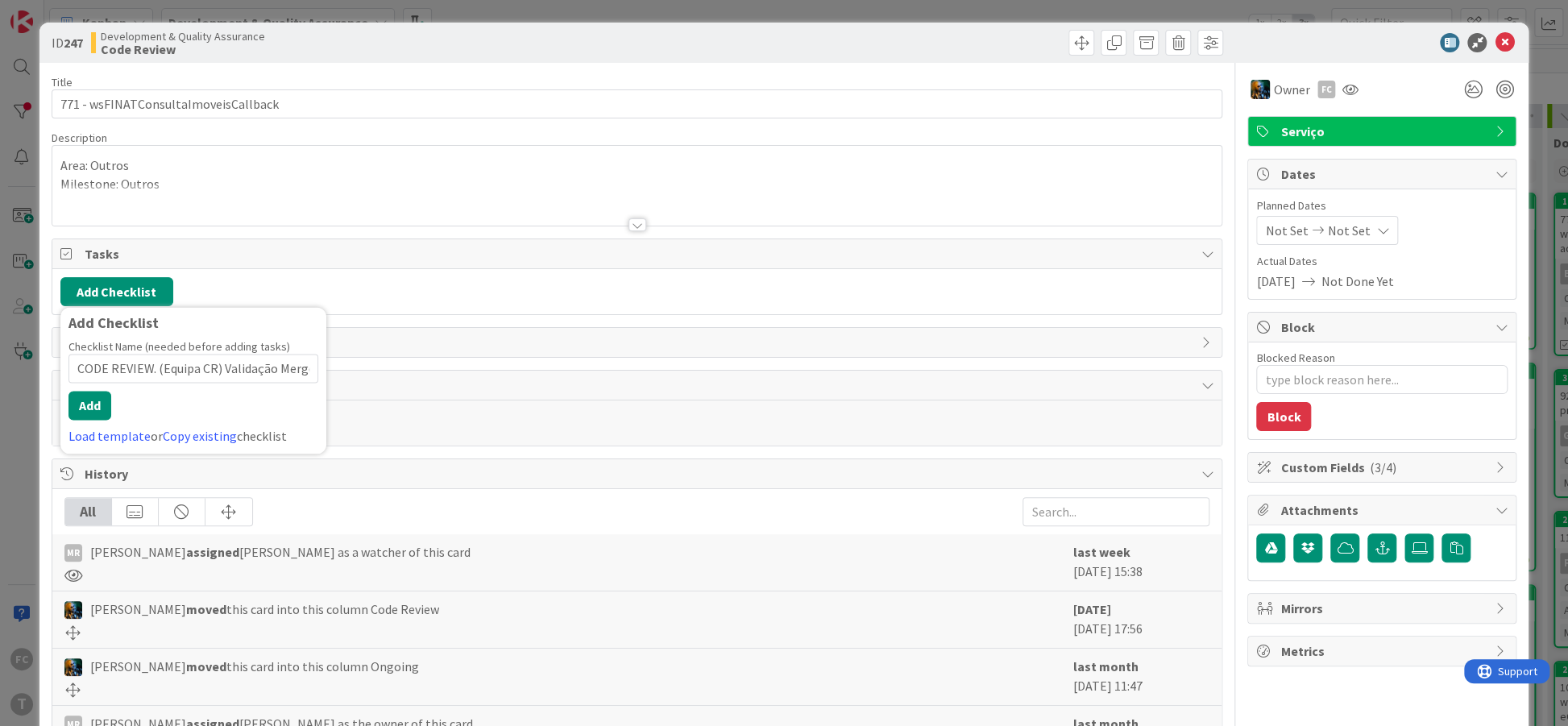
scroll to position [0, 46]
click at [93, 411] on button "Add" at bounding box center [89, 406] width 42 height 29
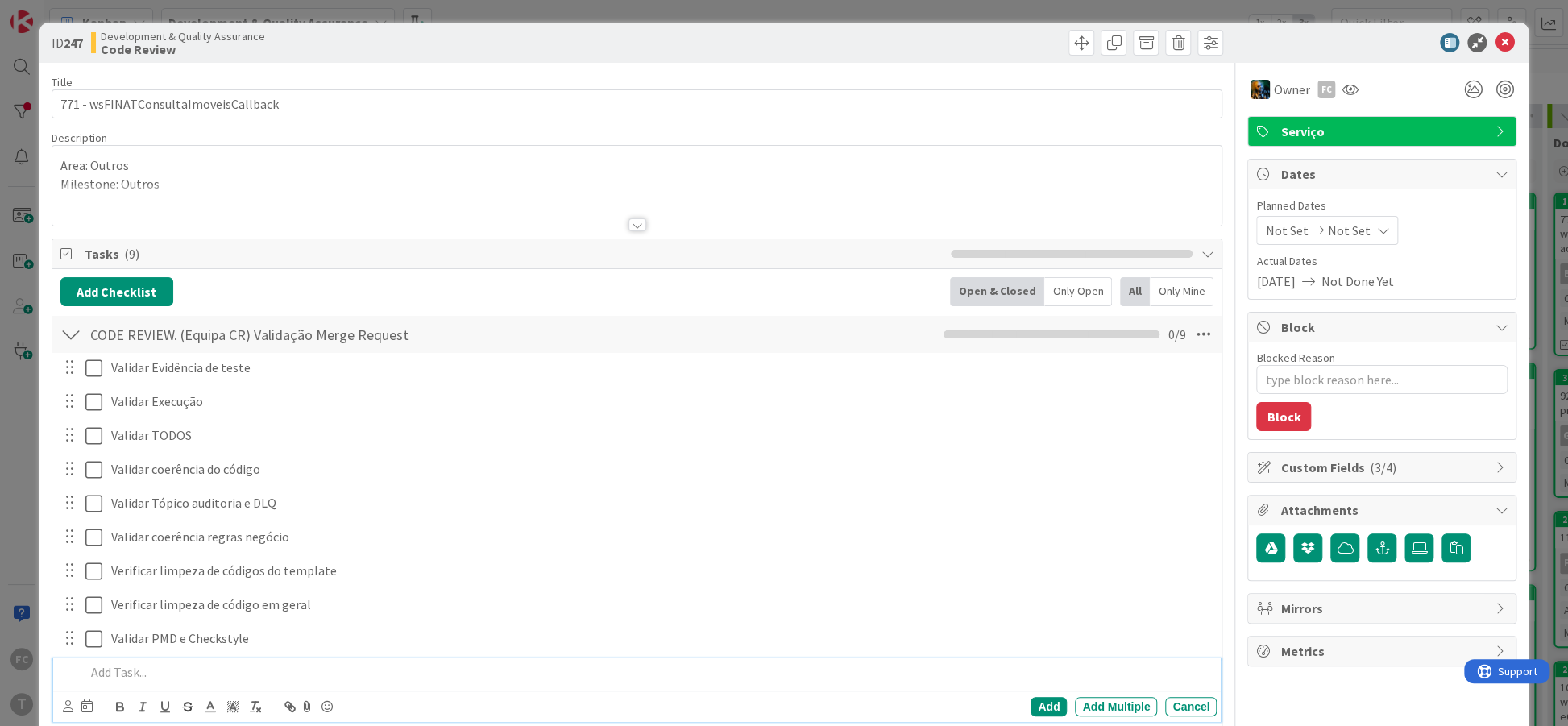
type textarea "x"
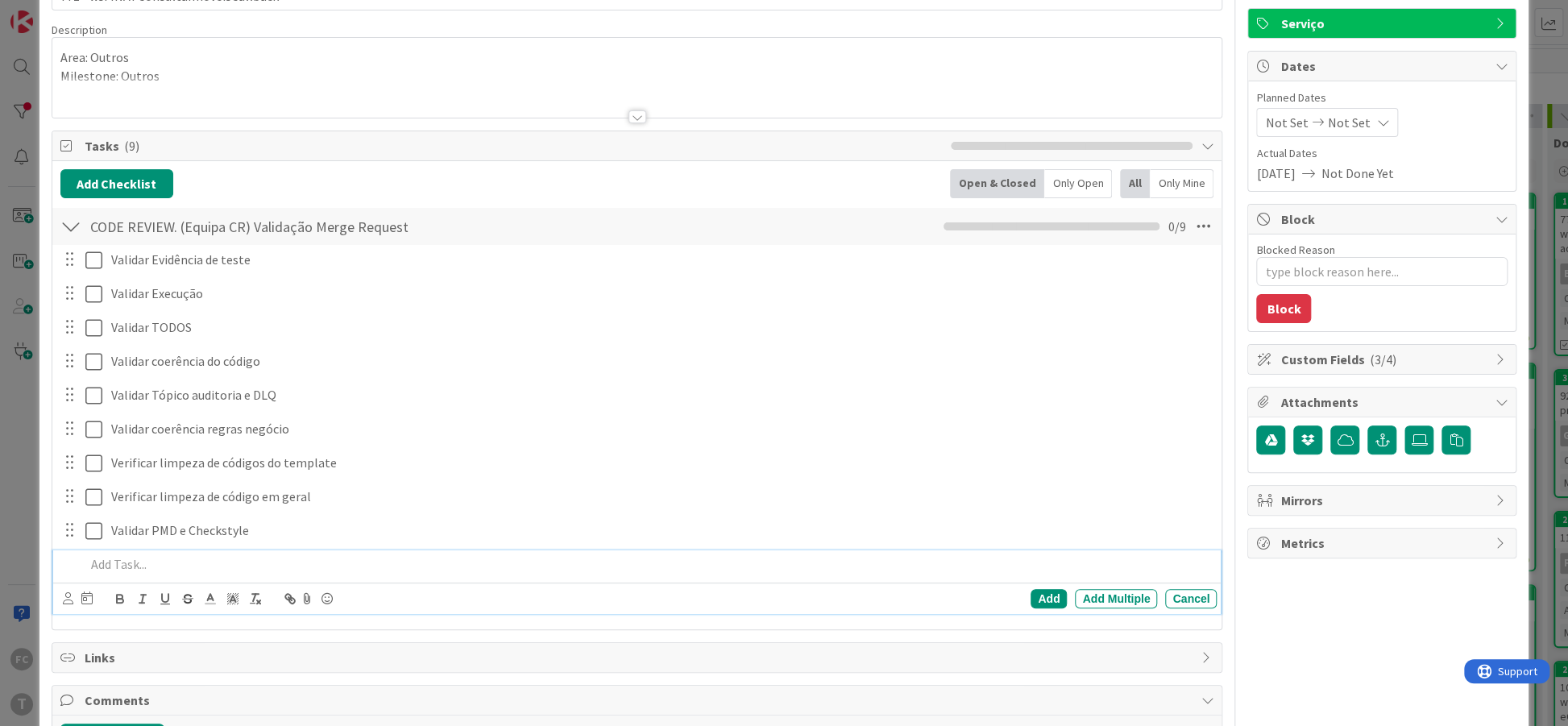
scroll to position [196, 0]
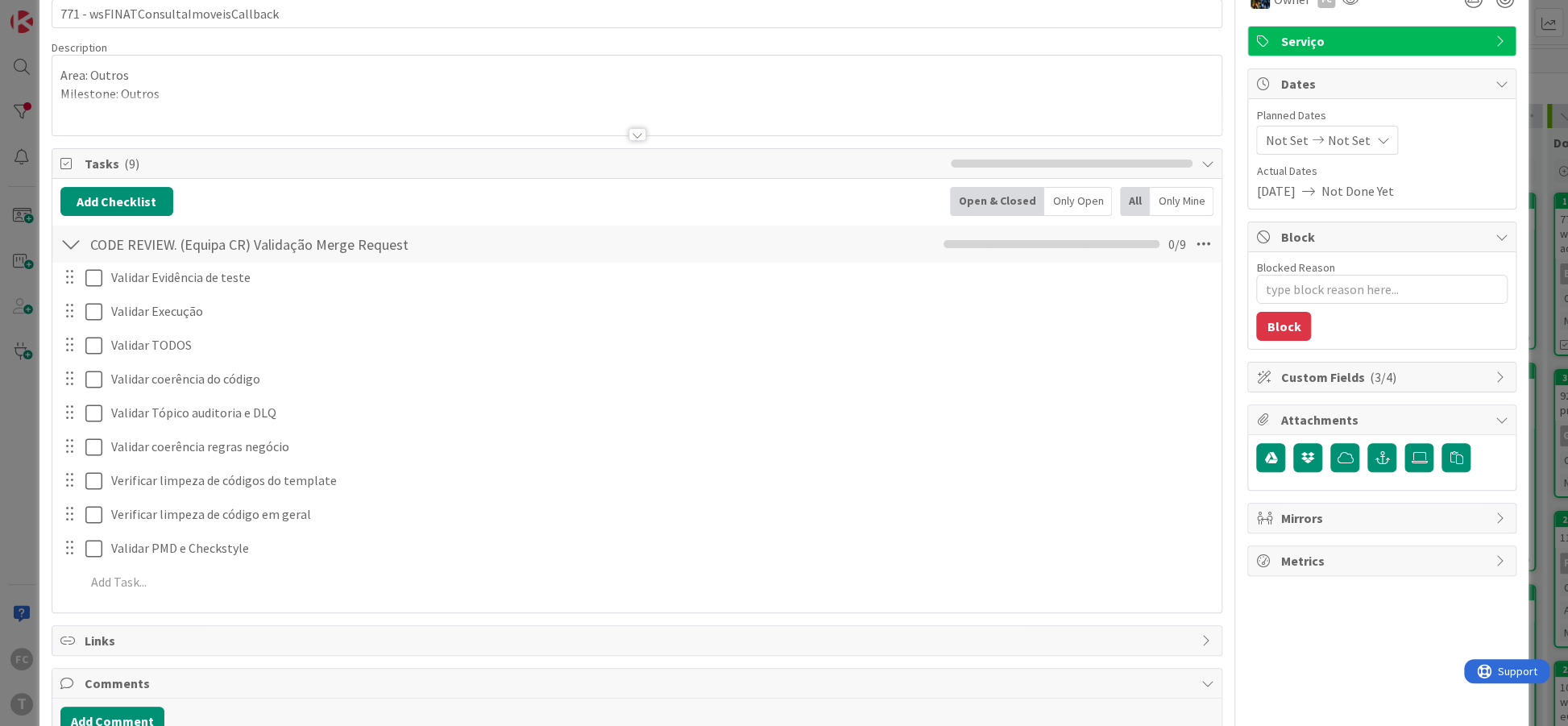
scroll to position [56, 0]
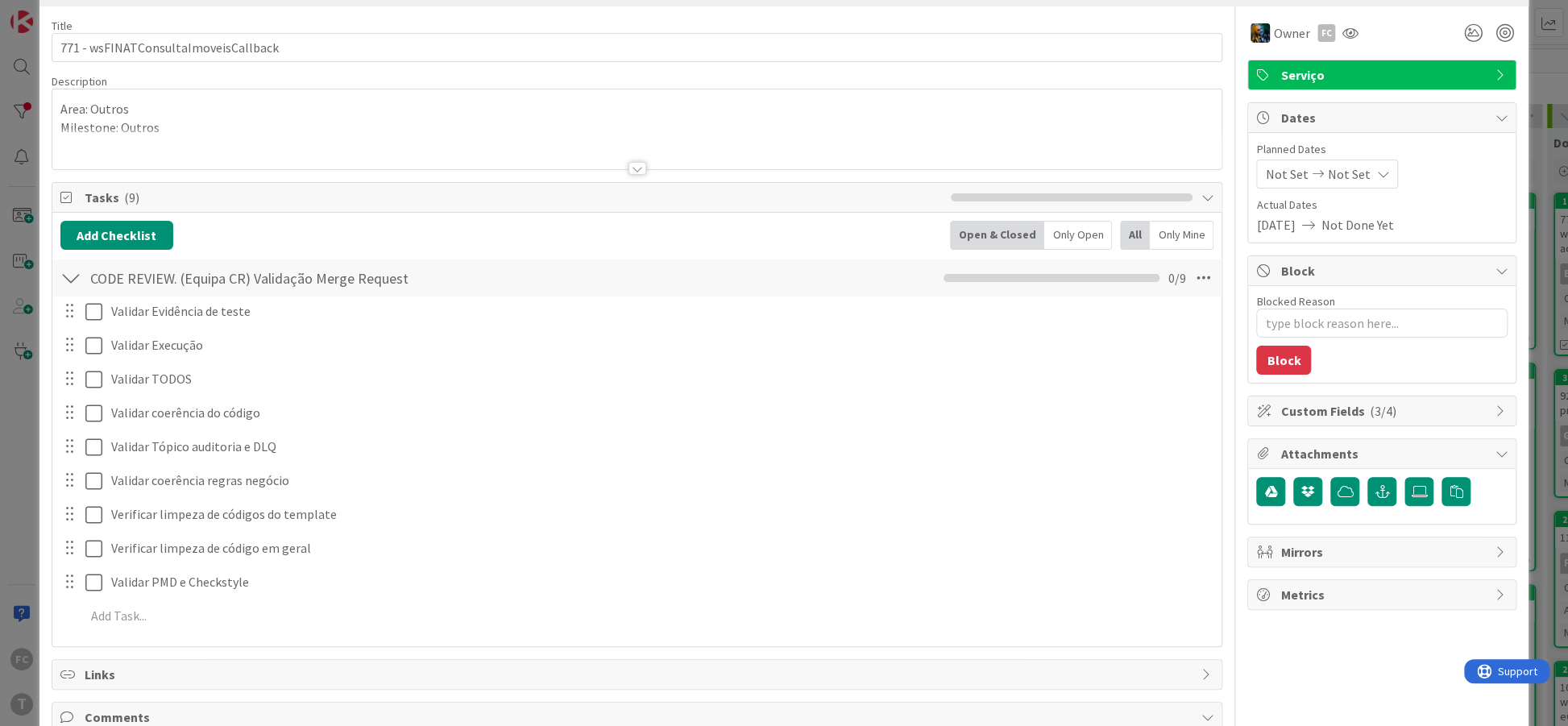
click at [215, 229] on div "Add Checklist Back Open & Closed Only Open All Only Mine" at bounding box center [637, 235] width 1154 height 29
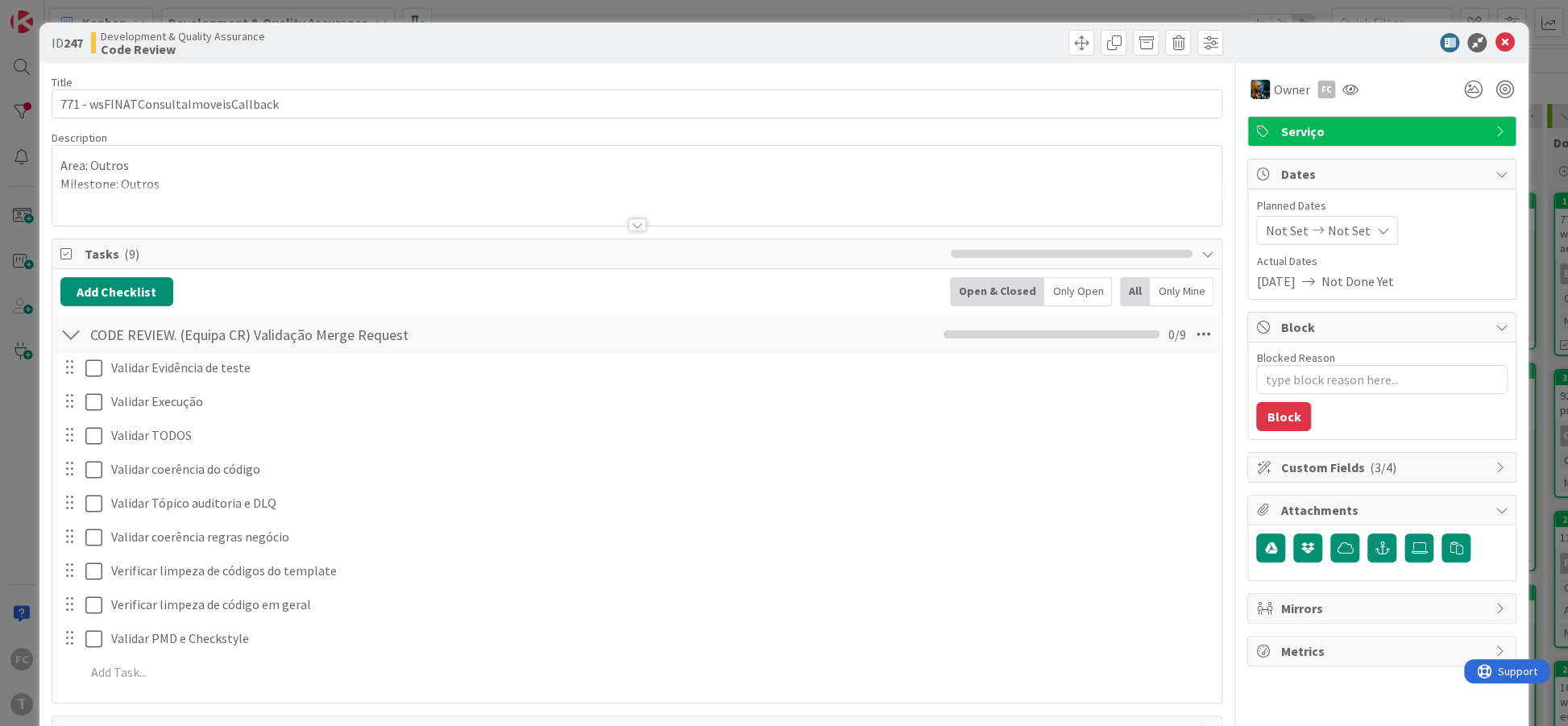
type textarea "x"
